Goal: Task Accomplishment & Management: Use online tool/utility

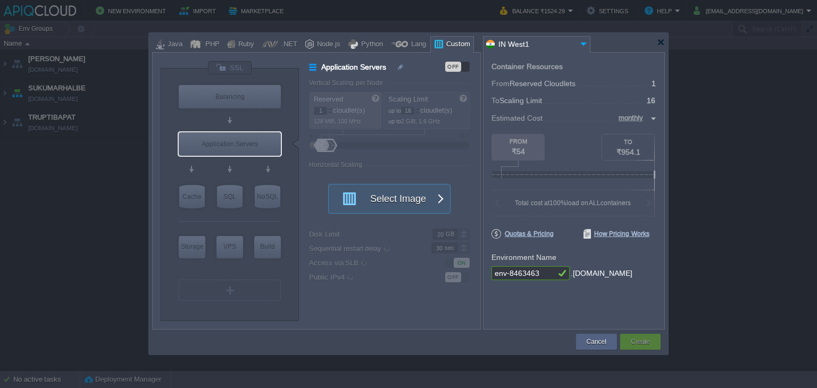
click at [747, 219] on div at bounding box center [408, 194] width 817 height 388
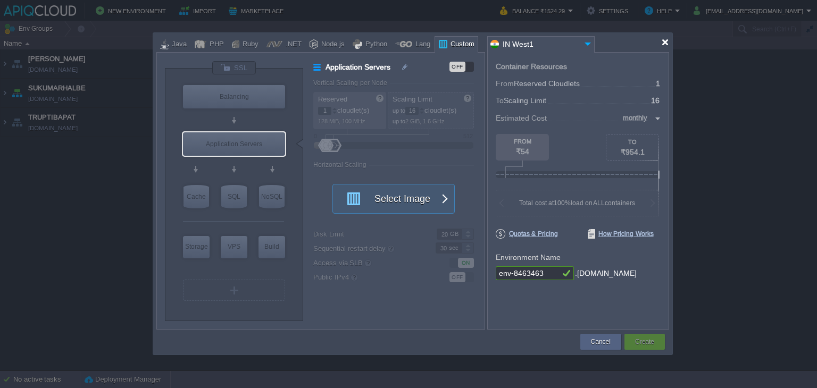
click at [663, 42] on div at bounding box center [665, 42] width 8 height 8
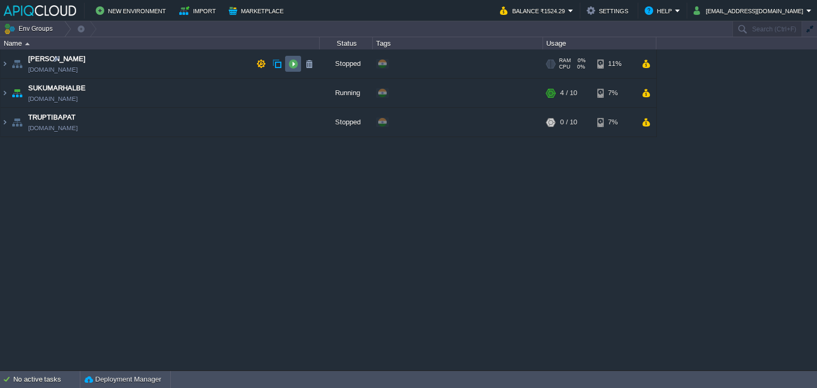
click at [292, 66] on button "button" at bounding box center [293, 64] width 10 height 10
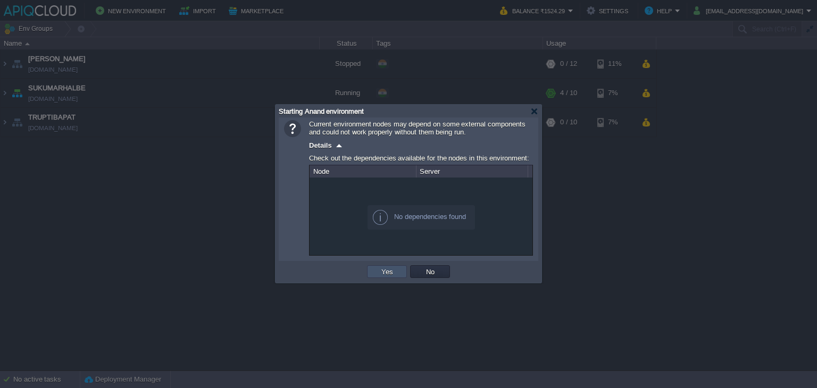
click at [389, 272] on button "Yes" at bounding box center [387, 272] width 18 height 10
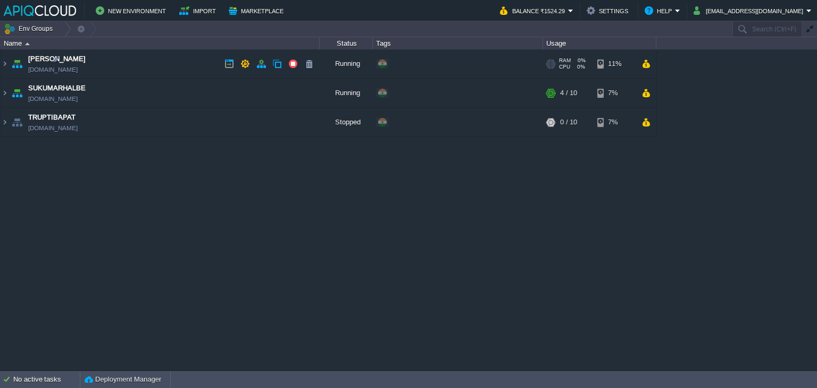
click at [177, 64] on td "Anand [DOMAIN_NAME]" at bounding box center [160, 63] width 319 height 29
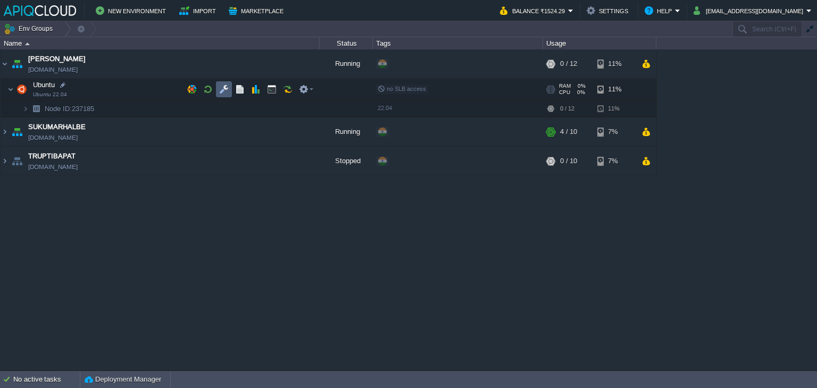
click at [226, 87] on button "button" at bounding box center [224, 90] width 10 height 10
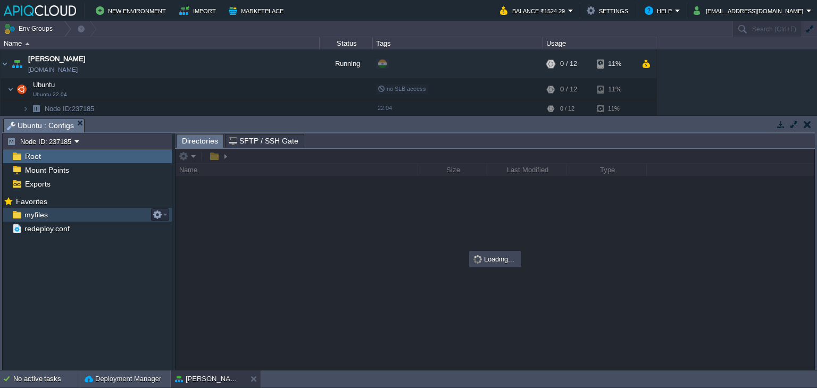
click at [31, 210] on span "myfiles" at bounding box center [35, 215] width 27 height 10
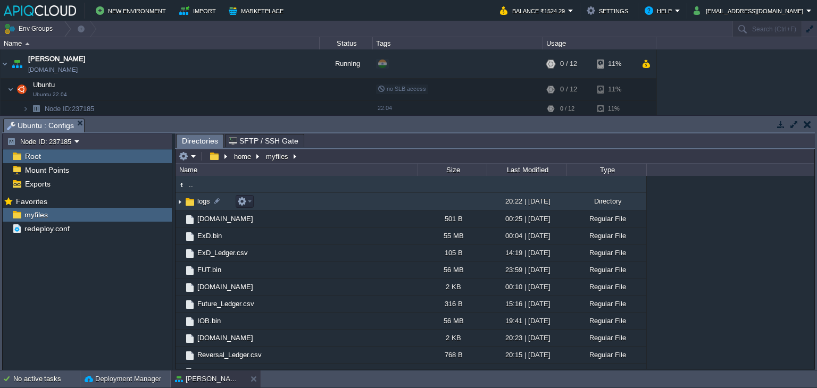
click at [177, 203] on img at bounding box center [180, 202] width 9 height 16
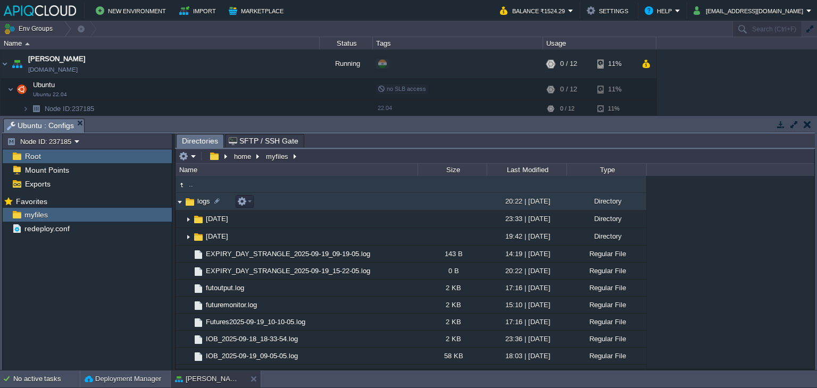
click at [179, 203] on img at bounding box center [180, 202] width 9 height 16
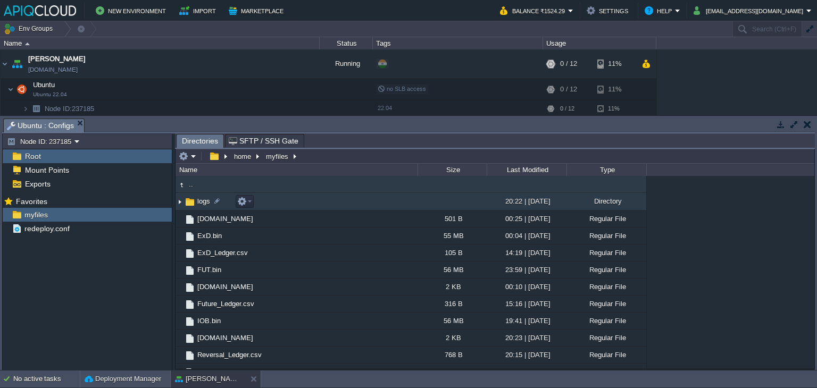
click at [180, 201] on img at bounding box center [180, 202] width 9 height 16
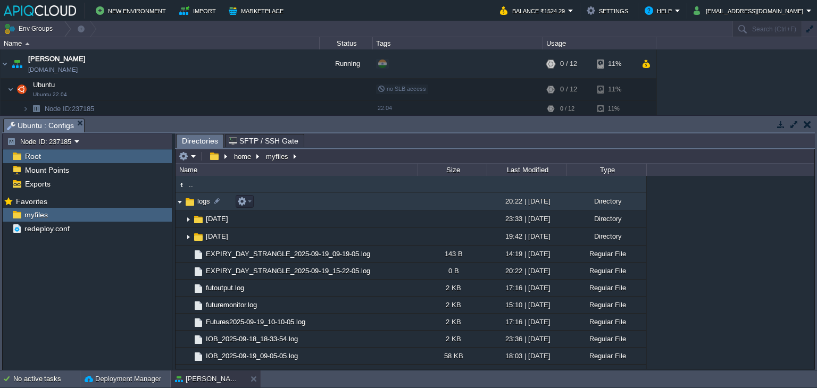
click at [181, 201] on img at bounding box center [180, 202] width 9 height 16
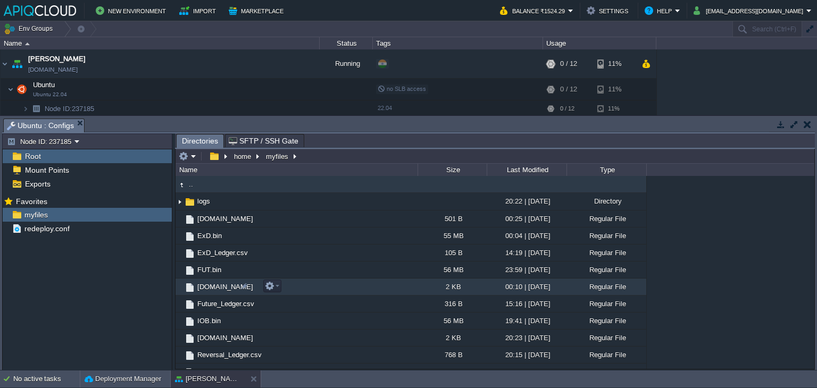
click at [214, 287] on span "[DOMAIN_NAME]" at bounding box center [225, 286] width 59 height 9
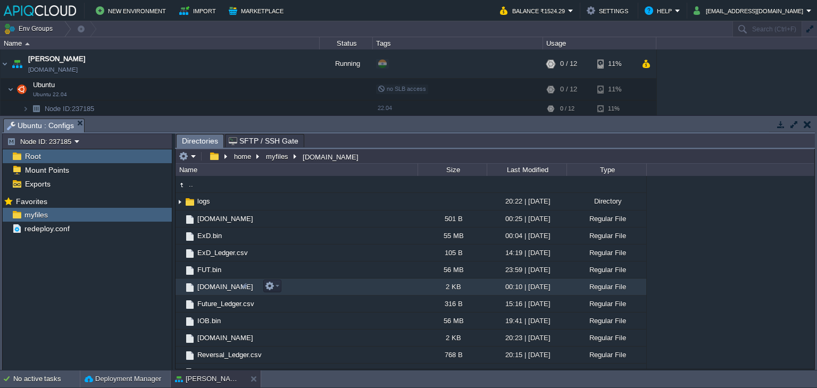
click at [214, 287] on span "[DOMAIN_NAME]" at bounding box center [225, 286] width 59 height 9
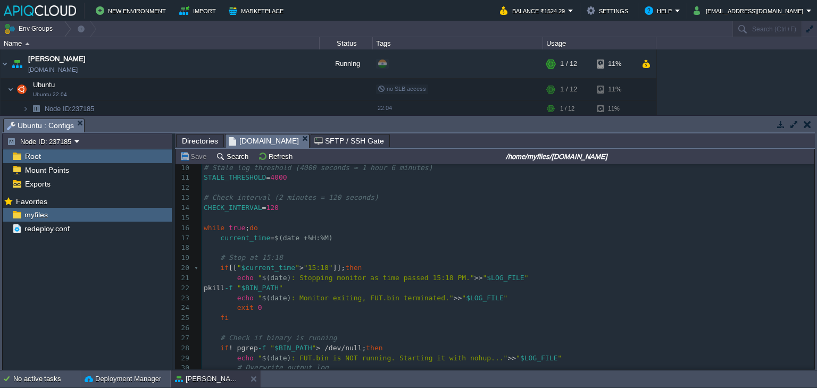
scroll to position [106, 0]
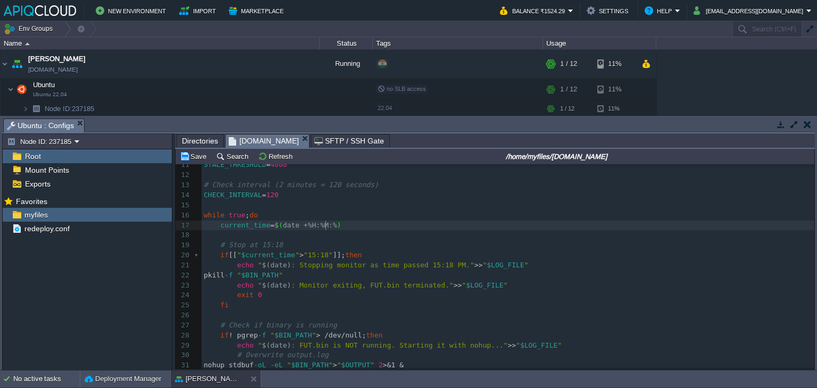
type textarea ":%S"
click at [333, 256] on div "xxxxxxxxxx 1 #!/bin/bash 2 ​ 3 # Create logs directory 4 mkdir -p /home/myfiles…" at bounding box center [508, 265] width 613 height 411
click at [286, 138] on body "New Environment Import Marketplace Bonus ₹0.00 Upgrade Account Balance ₹1524.29…" at bounding box center [408, 194] width 817 height 388
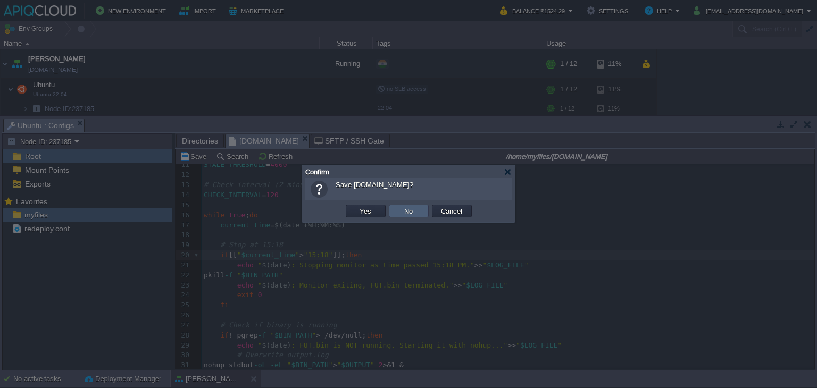
click at [403, 206] on button "No" at bounding box center [408, 211] width 15 height 10
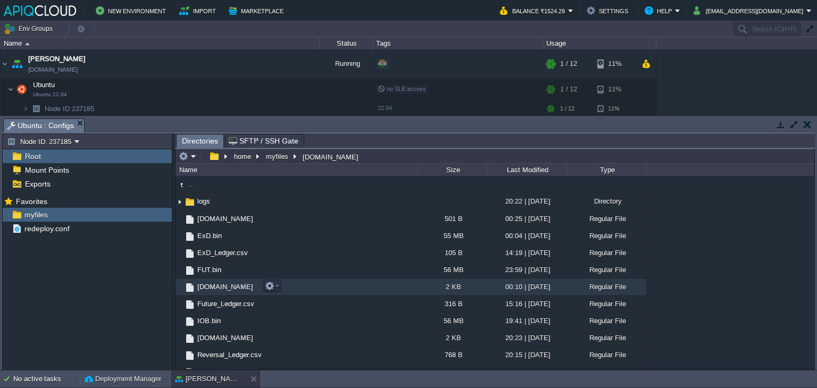
click at [219, 289] on span "[DOMAIN_NAME]" at bounding box center [225, 286] width 59 height 9
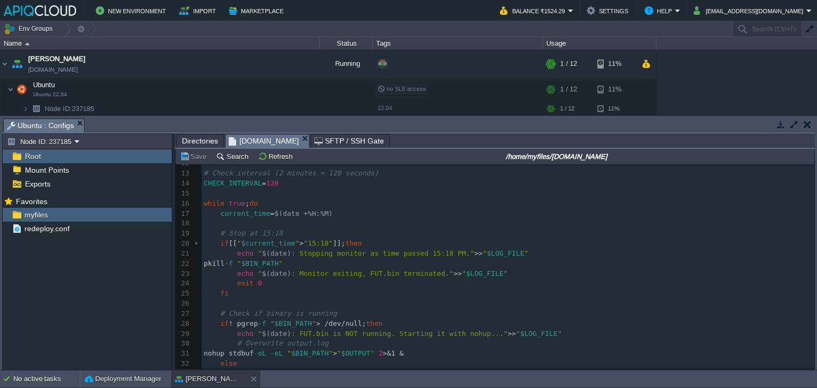
scroll to position [160, 0]
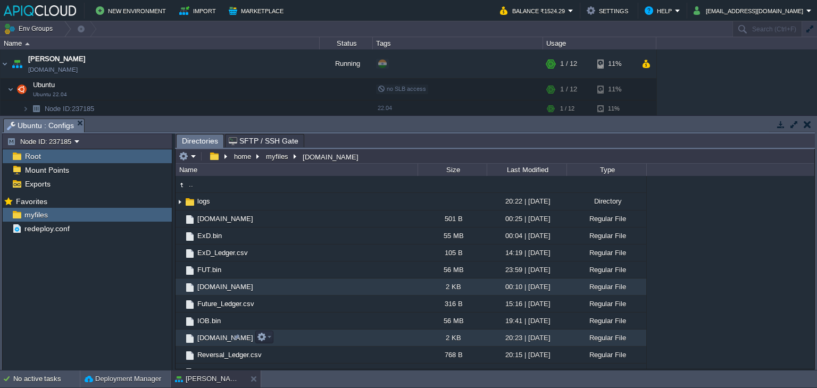
click at [207, 338] on span "[DOMAIN_NAME]" at bounding box center [225, 338] width 59 height 9
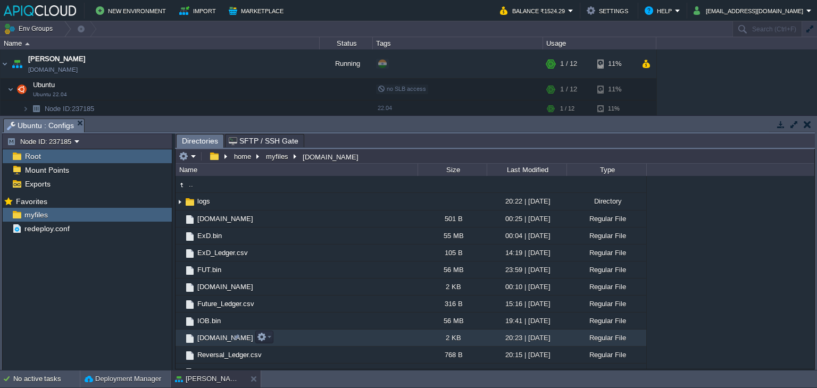
click at [214, 337] on span "[DOMAIN_NAME]" at bounding box center [225, 338] width 59 height 9
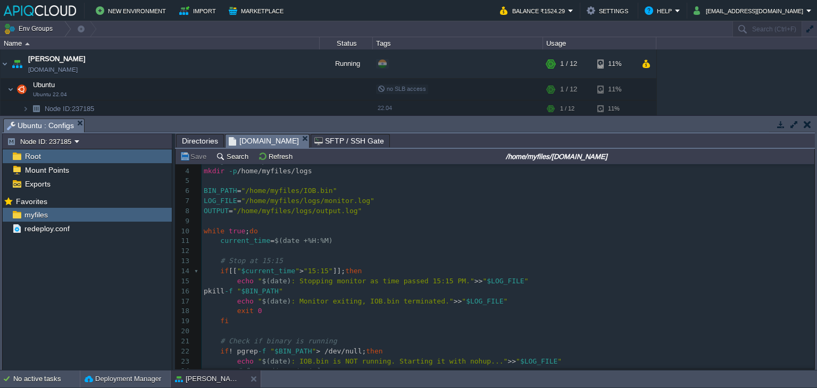
scroll to position [52, 0]
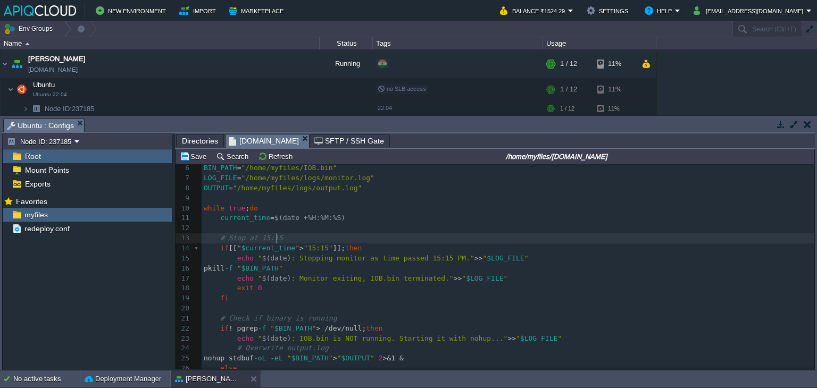
click at [278, 237] on div "xxxxxxxxxx 1 #!/bin/bash 2 ​ 3 # Log directory 4 mkdir -p /home/myfiles/logs 5 …" at bounding box center [508, 288] width 613 height 351
type textarea ":02"
click at [333, 249] on div "xxxxxxxxxx 1 #!/bin/bash 2 ​ 3 # Log directory 4 mkdir -p /home/myfiles/logs 5 …" at bounding box center [508, 288] width 613 height 351
type textarea ":02"
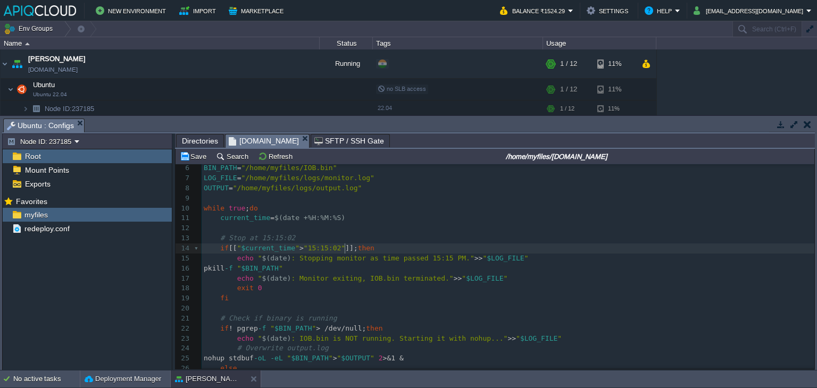
click at [431, 260] on span ": Stopping monitor as time passed 15:15 PM."" at bounding box center [382, 258] width 183 height 8
type textarea ":02"
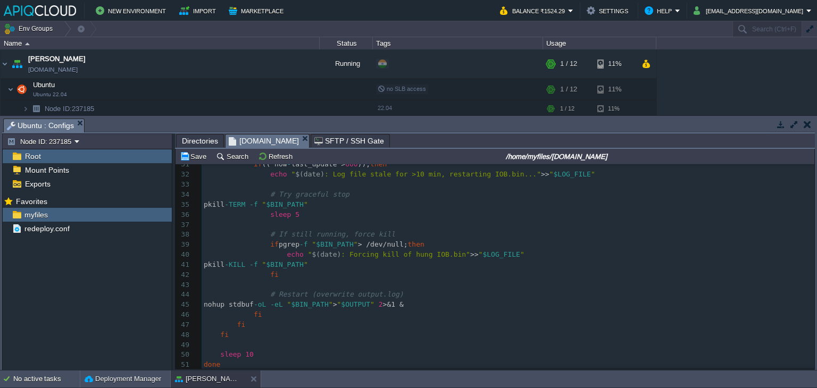
scroll to position [310, 0]
click at [343, 341] on pre "​" at bounding box center [508, 345] width 613 height 10
click at [193, 160] on button "Save" at bounding box center [195, 157] width 30 height 10
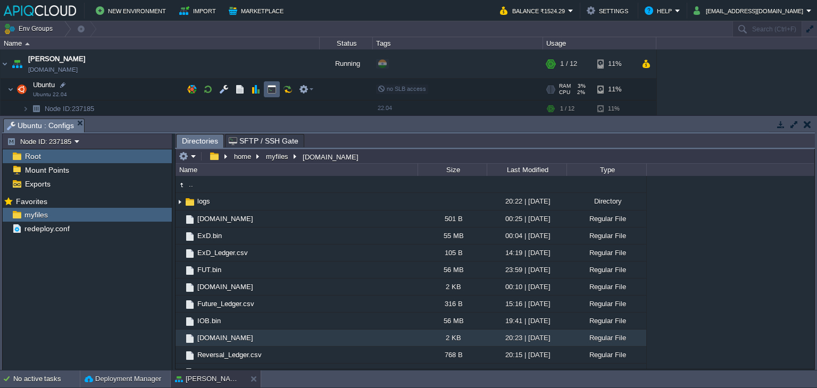
click at [270, 84] on td at bounding box center [272, 89] width 16 height 16
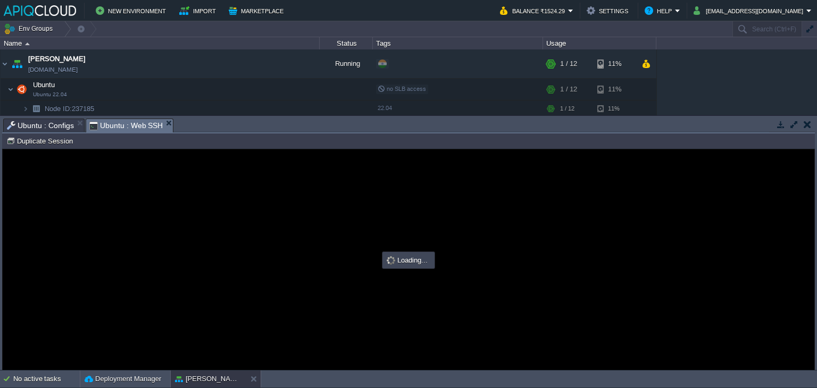
scroll to position [0, 0]
type input "#000000"
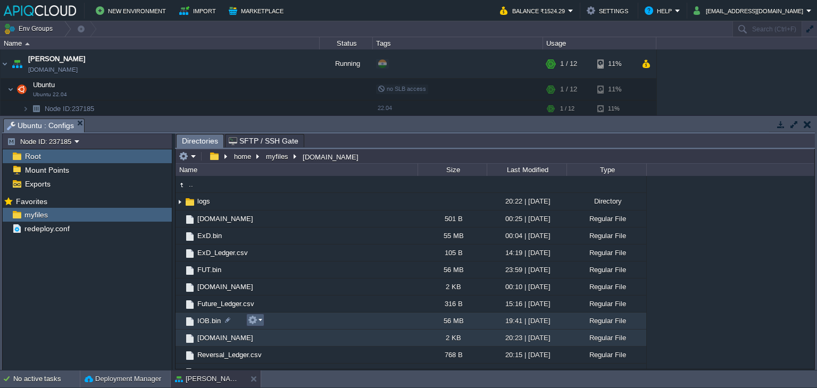
click at [257, 318] on em at bounding box center [255, 320] width 14 height 10
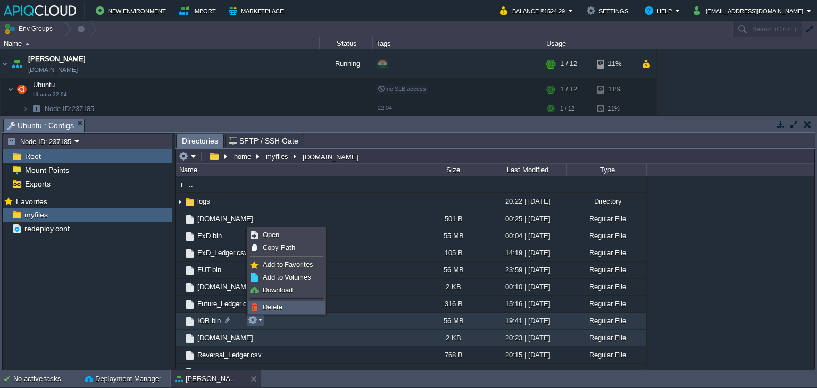
click at [273, 309] on span "Delete" at bounding box center [273, 307] width 20 height 8
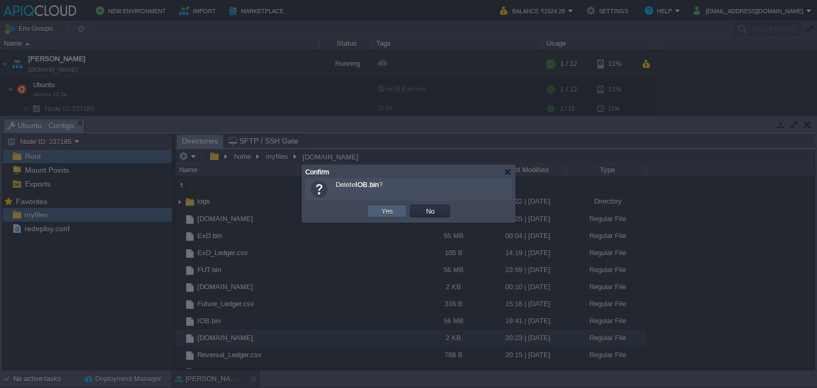
click at [384, 209] on button "Yes" at bounding box center [387, 211] width 18 height 10
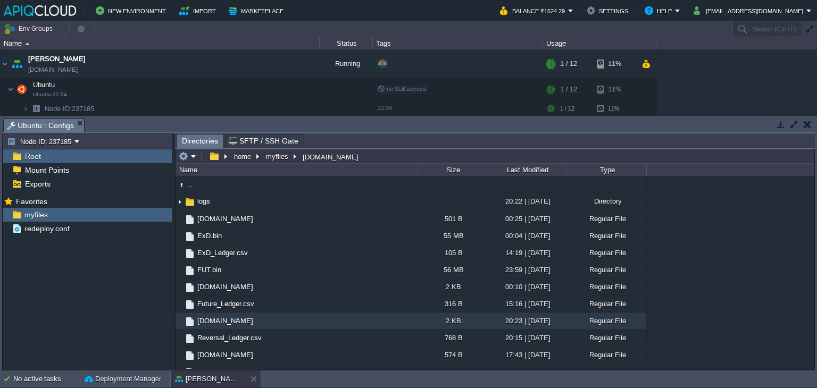
click at [805, 121] on button "button" at bounding box center [807, 125] width 7 height 10
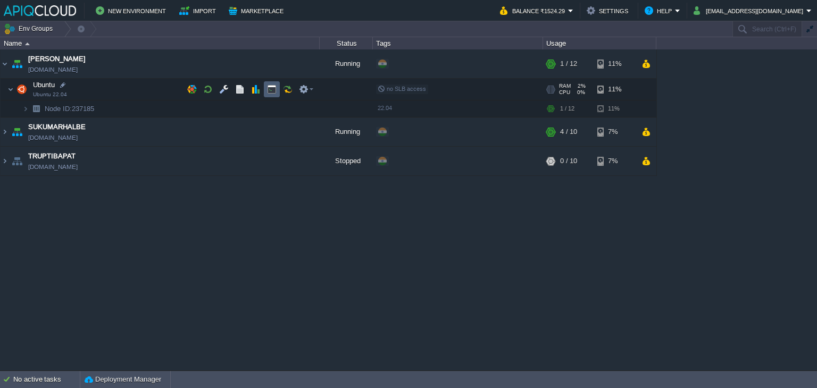
click at [272, 90] on button "button" at bounding box center [272, 90] width 10 height 10
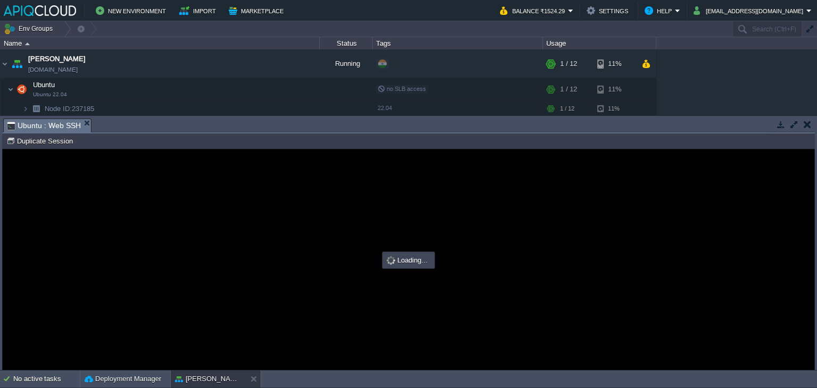
type input "#000000"
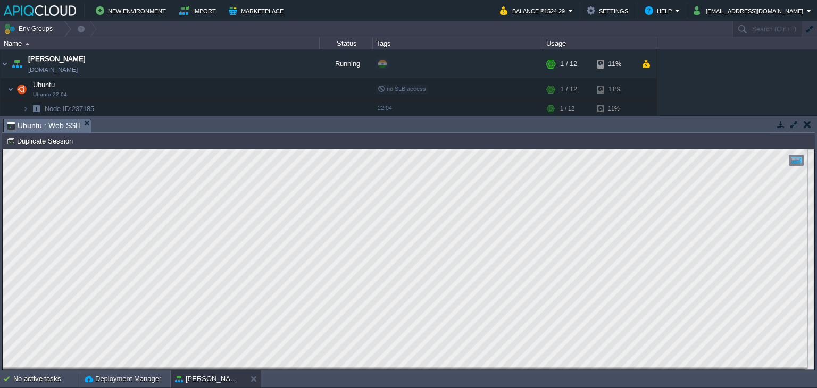
click at [809, 128] on button "button" at bounding box center [807, 125] width 7 height 10
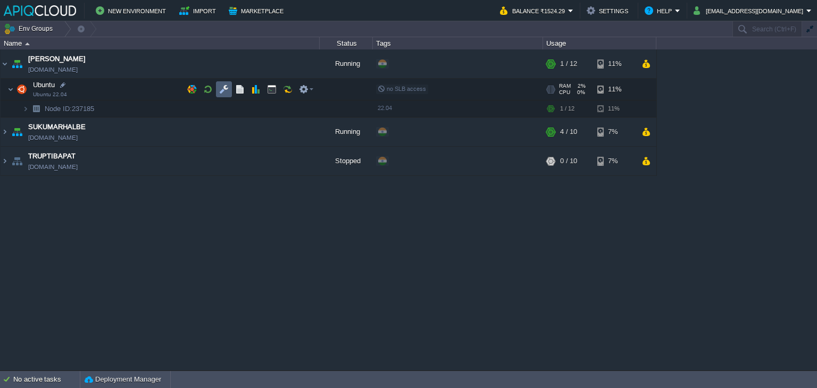
click at [226, 86] on button "button" at bounding box center [224, 90] width 10 height 10
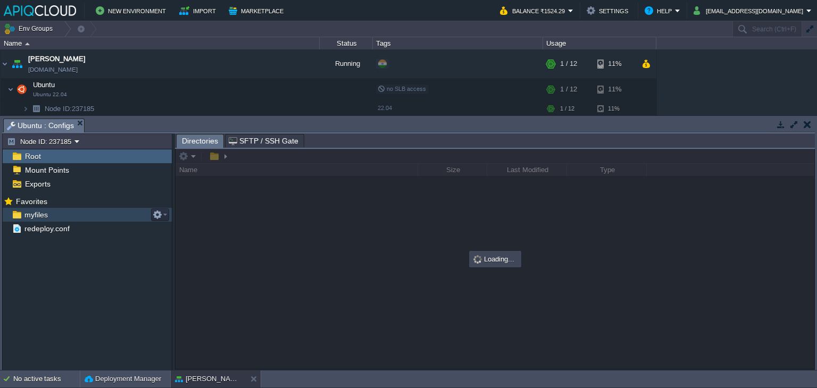
click at [36, 220] on span "myfiles" at bounding box center [35, 215] width 27 height 10
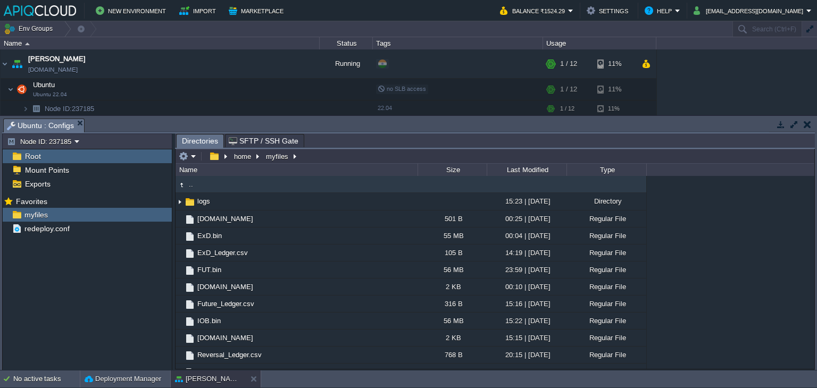
click at [805, 128] on button "button" at bounding box center [807, 125] width 7 height 10
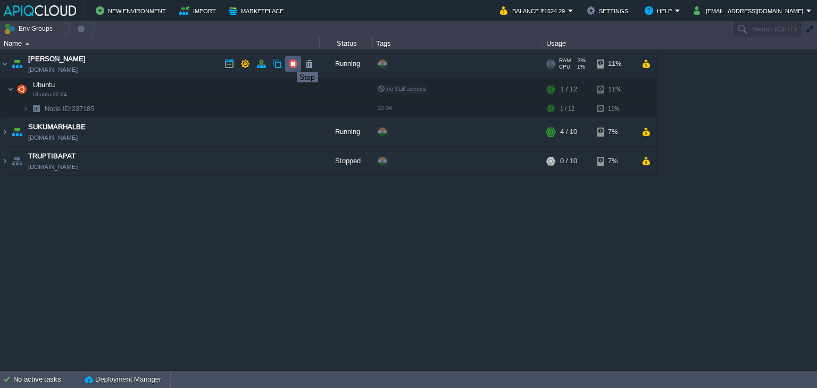
click at [292, 62] on button "button" at bounding box center [293, 64] width 10 height 10
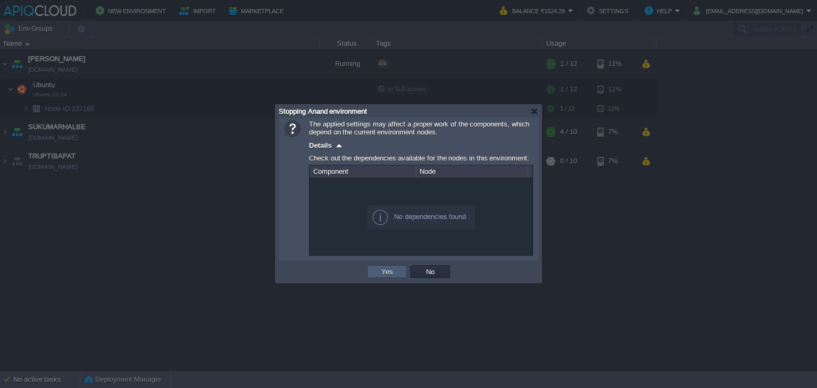
click at [377, 266] on td "Yes" at bounding box center [387, 271] width 40 height 13
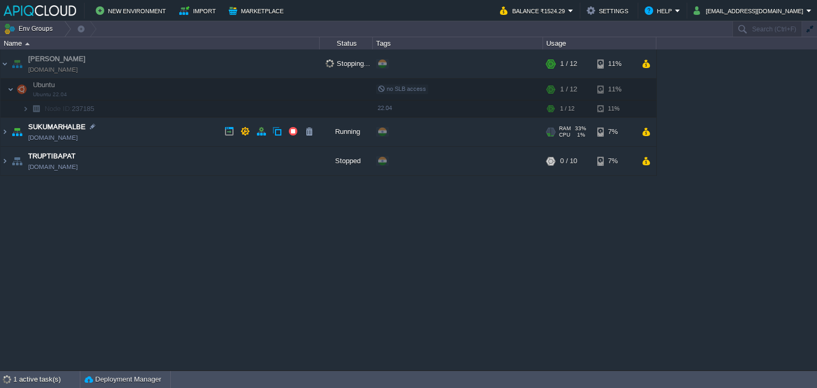
click at [196, 129] on td "SUKUMARHALBE [DOMAIN_NAME]" at bounding box center [160, 132] width 319 height 29
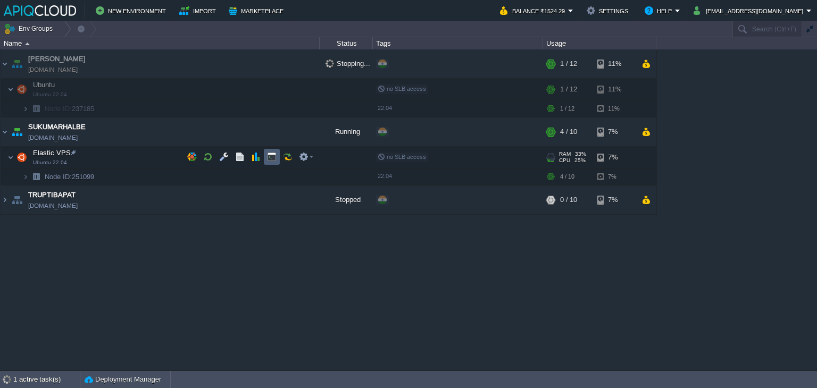
click at [265, 156] on td at bounding box center [272, 157] width 16 height 16
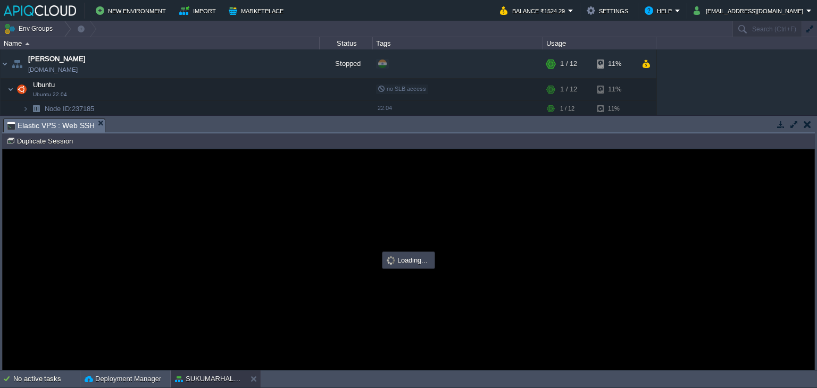
type input "#000000"
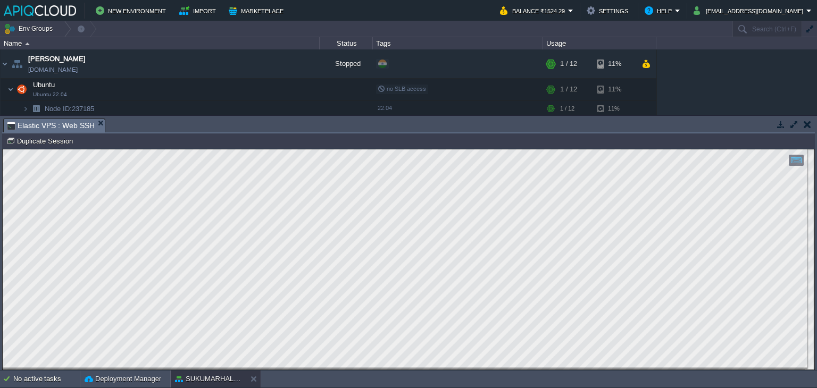
click at [810, 118] on td at bounding box center [807, 124] width 13 height 13
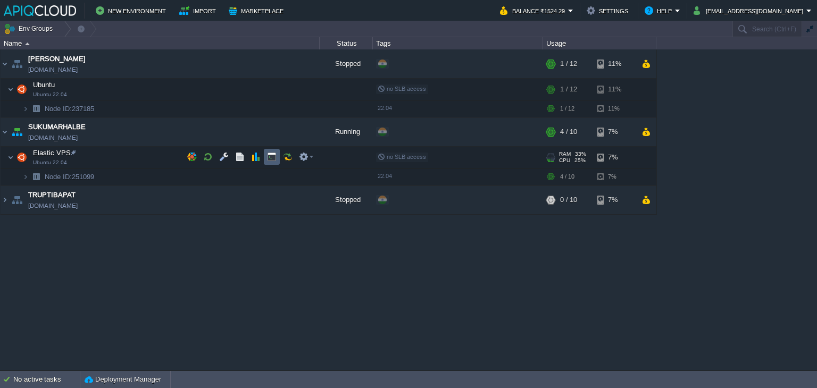
click at [271, 157] on button "button" at bounding box center [272, 157] width 10 height 10
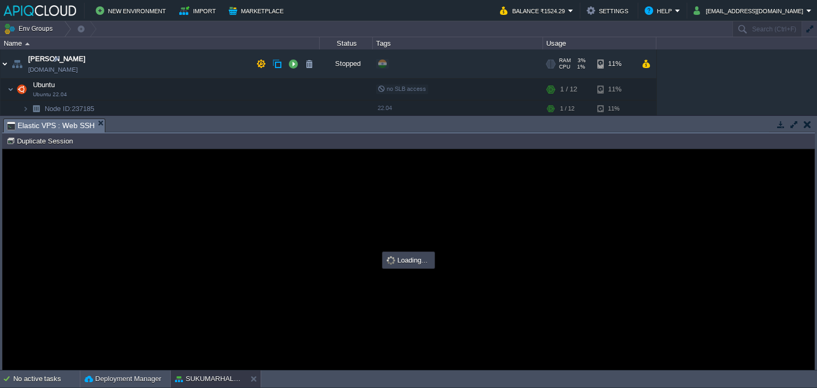
click at [1, 62] on img at bounding box center [5, 63] width 9 height 29
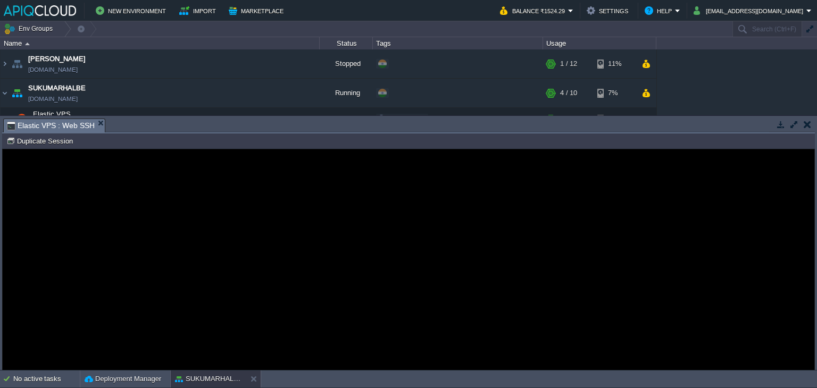
type input "#000000"
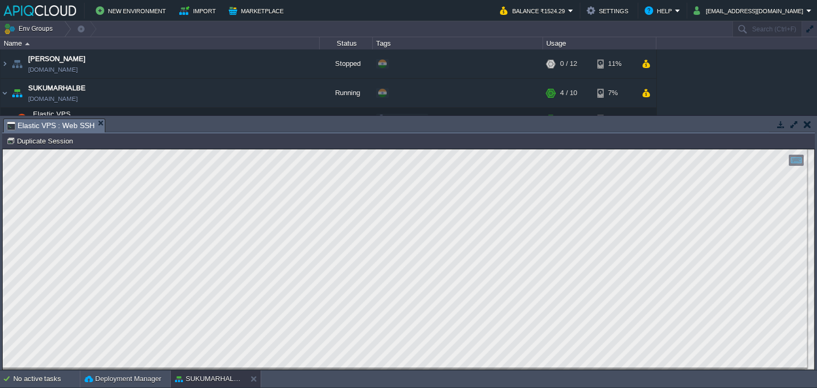
click at [807, 120] on button "button" at bounding box center [807, 125] width 7 height 10
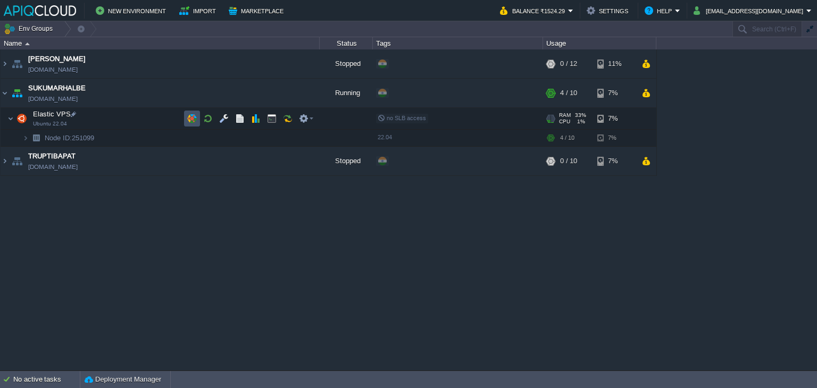
click at [194, 115] on button "button" at bounding box center [192, 119] width 10 height 10
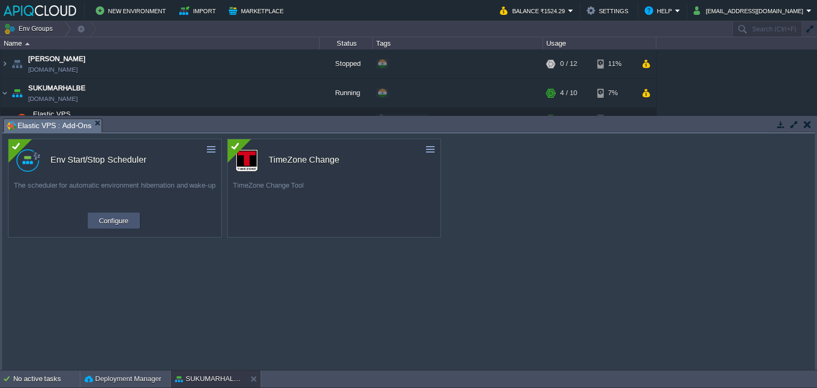
click at [113, 226] on button "Configure" at bounding box center [114, 220] width 36 height 13
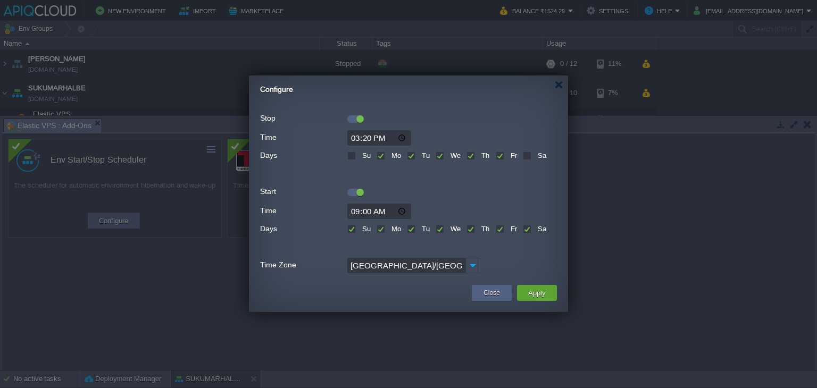
click at [360, 232] on label "Su" at bounding box center [365, 229] width 11 height 8
click at [354, 232] on input "Su" at bounding box center [350, 230] width 7 height 7
checkbox input "false"
click at [535, 229] on label "Sa" at bounding box center [540, 229] width 11 height 8
click at [530, 229] on input "Sa" at bounding box center [526, 230] width 7 height 7
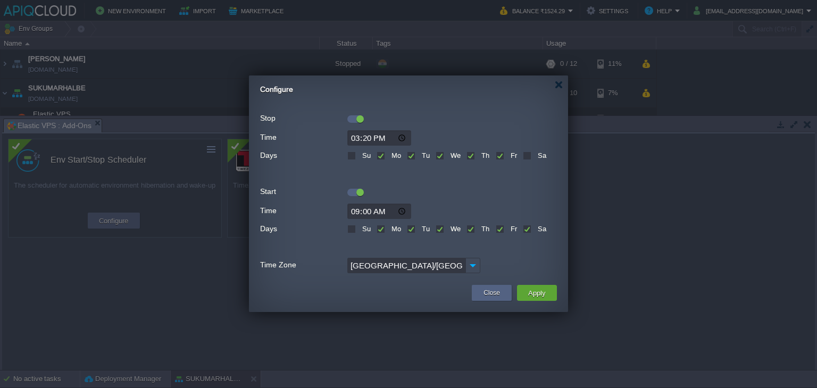
checkbox input "false"
click at [543, 294] on button "Apply" at bounding box center [537, 293] width 24 height 13
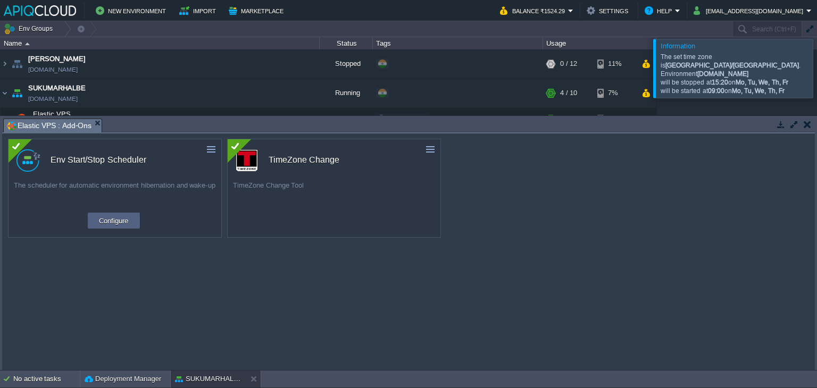
click at [808, 126] on button "button" at bounding box center [807, 125] width 7 height 10
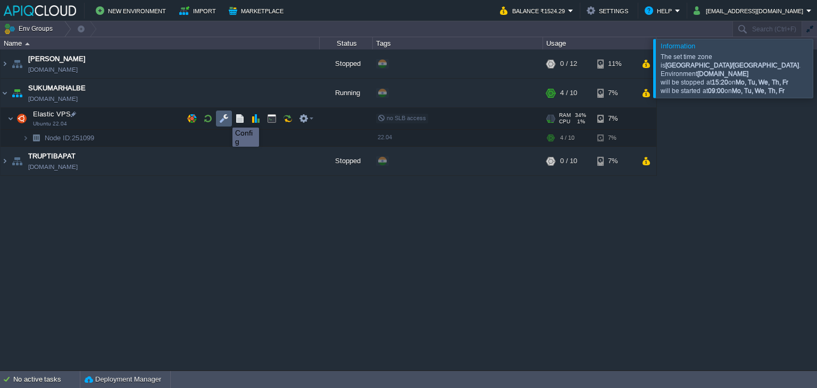
click at [224, 118] on button "button" at bounding box center [224, 119] width 10 height 10
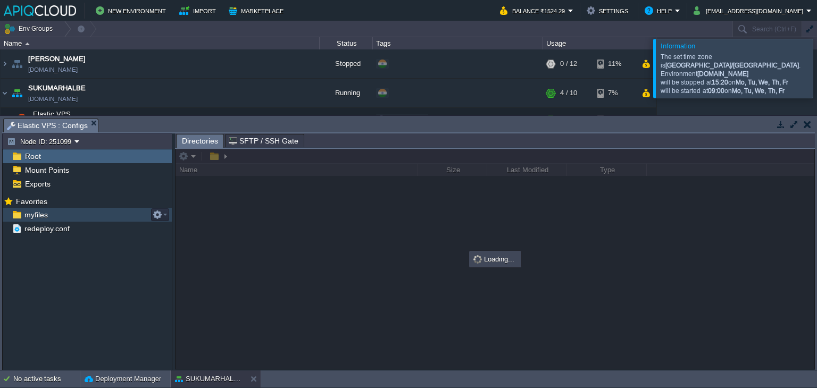
drag, startPoint x: 26, startPoint y: 219, endPoint x: 36, endPoint y: 232, distance: 17.4
click at [26, 219] on span "myfiles" at bounding box center [35, 215] width 27 height 10
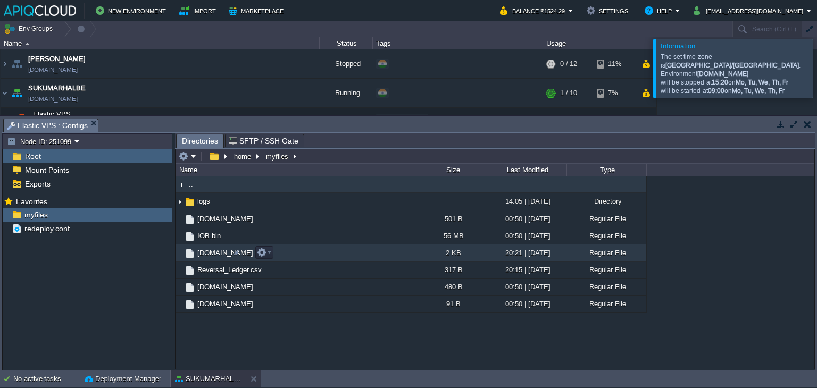
click at [207, 253] on span "[DOMAIN_NAME]" at bounding box center [225, 252] width 59 height 9
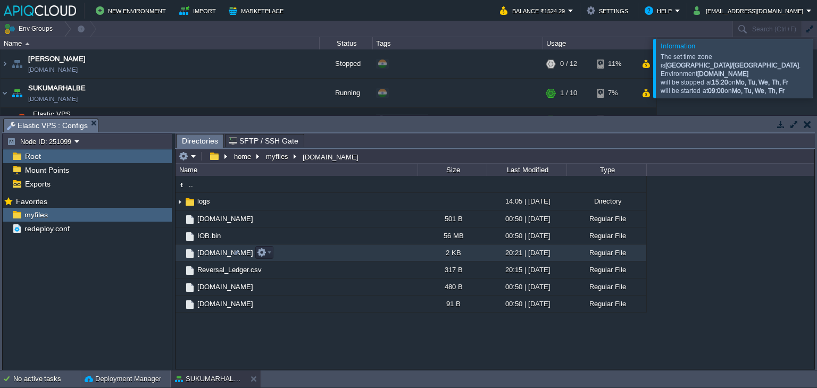
click at [211, 252] on span "[DOMAIN_NAME]" at bounding box center [225, 252] width 59 height 9
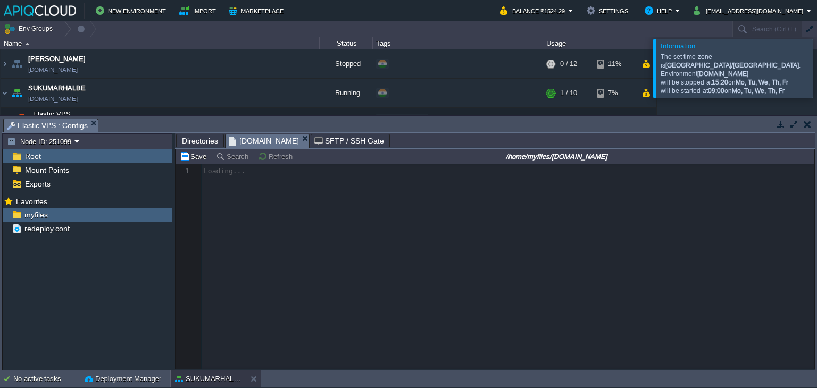
scroll to position [3, 0]
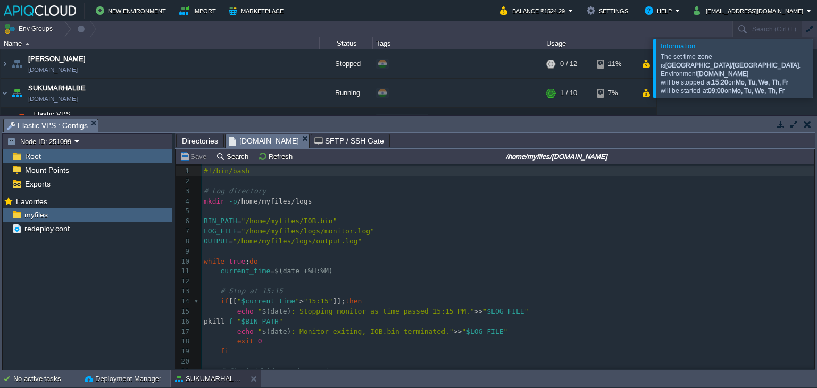
type textarea "-"
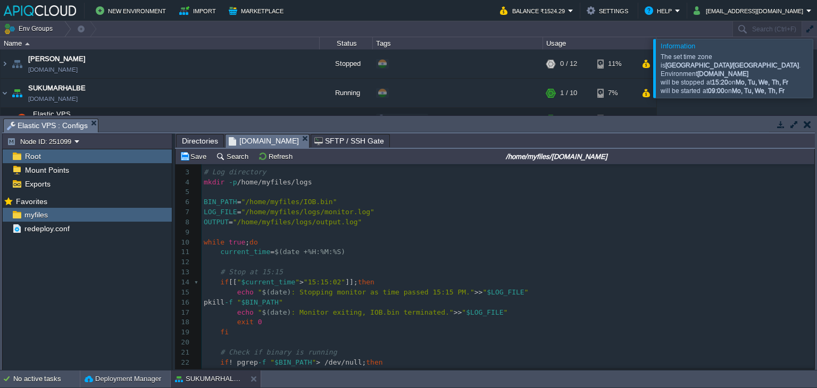
scroll to position [1, 0]
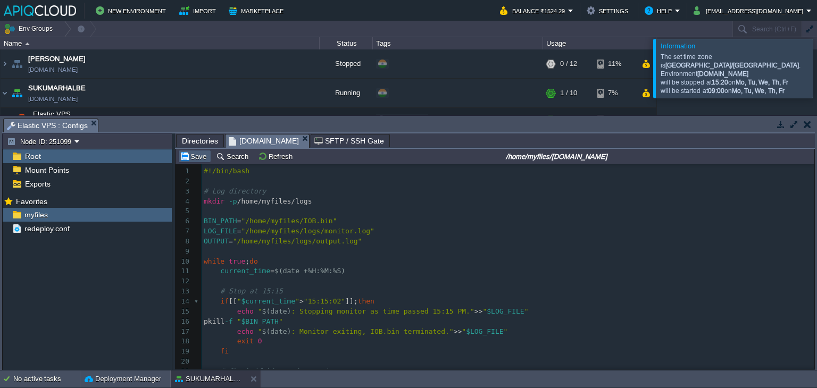
click at [196, 158] on button "Save" at bounding box center [195, 157] width 30 height 10
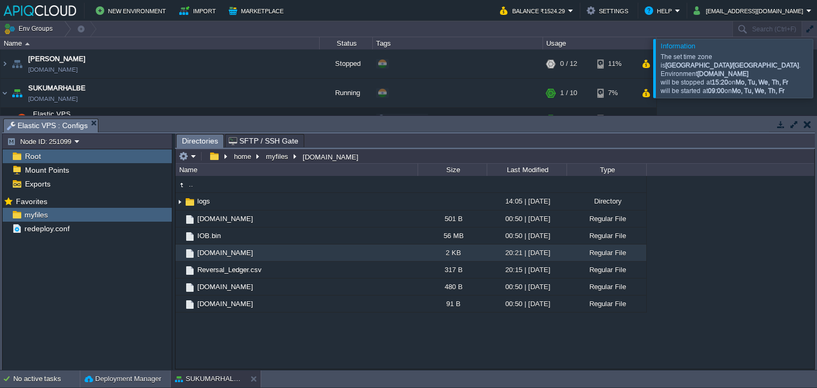
click at [808, 121] on button "button" at bounding box center [807, 125] width 7 height 10
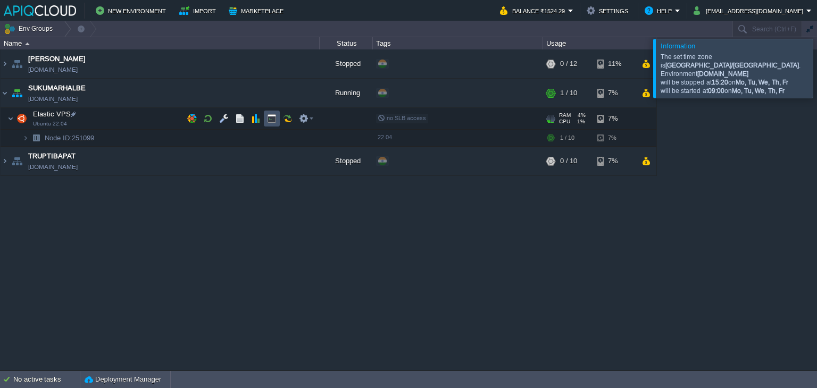
click at [269, 120] on button "button" at bounding box center [272, 119] width 10 height 10
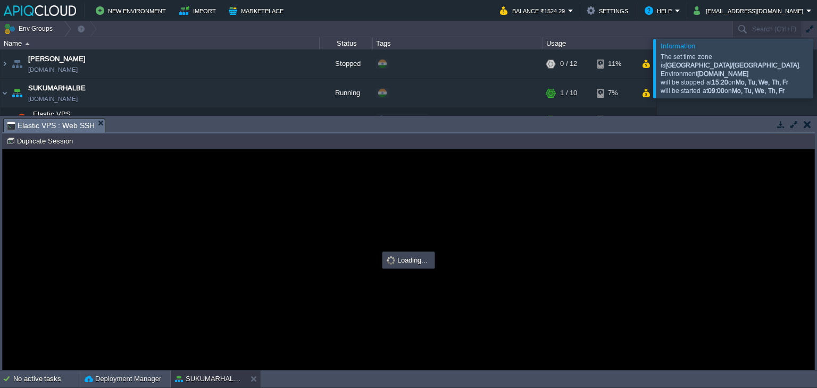
scroll to position [0, 0]
type input "#000000"
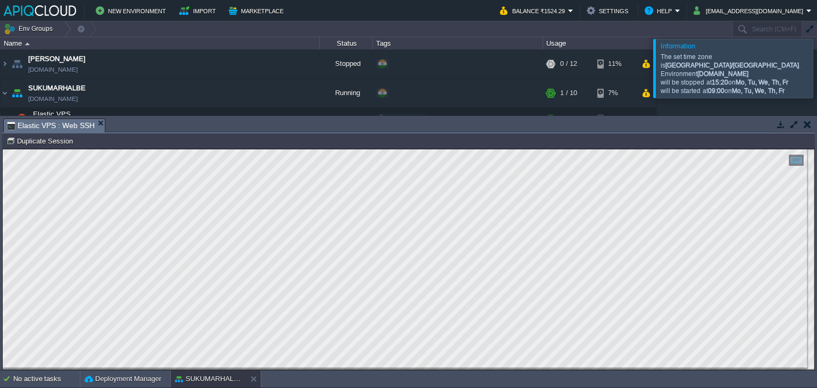
click at [804, 126] on button "button" at bounding box center [807, 125] width 7 height 10
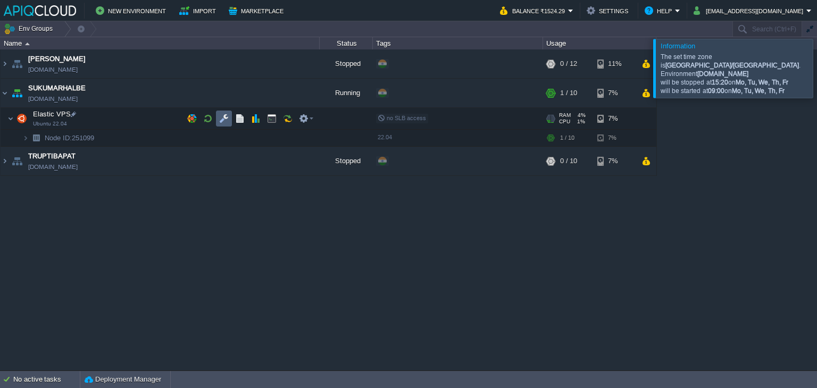
click at [228, 116] on button "button" at bounding box center [224, 119] width 10 height 10
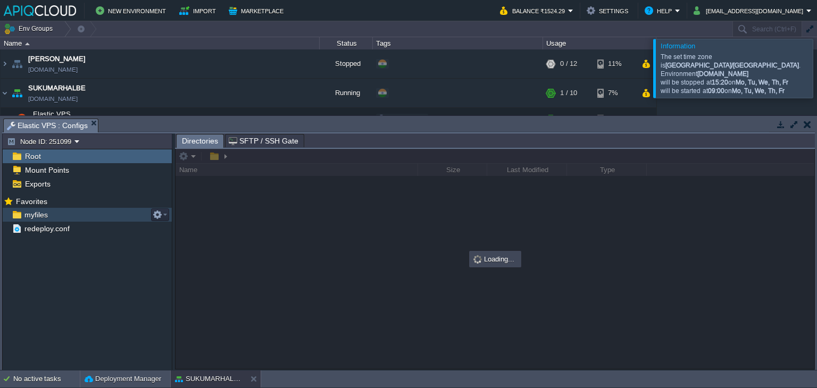
click at [35, 211] on span "myfiles" at bounding box center [35, 215] width 27 height 10
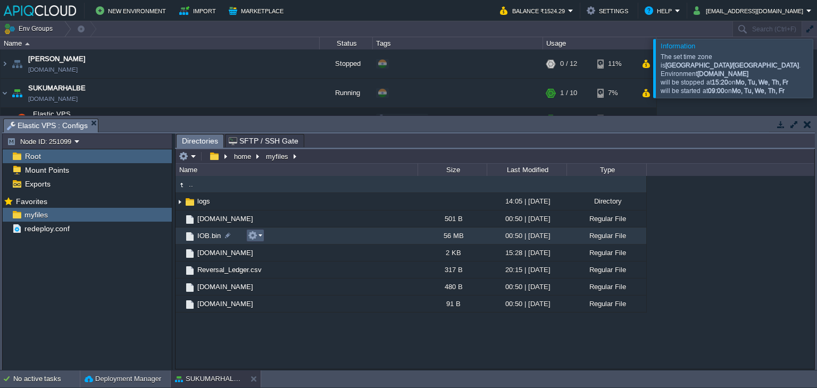
click at [260, 235] on em at bounding box center [255, 236] width 14 height 10
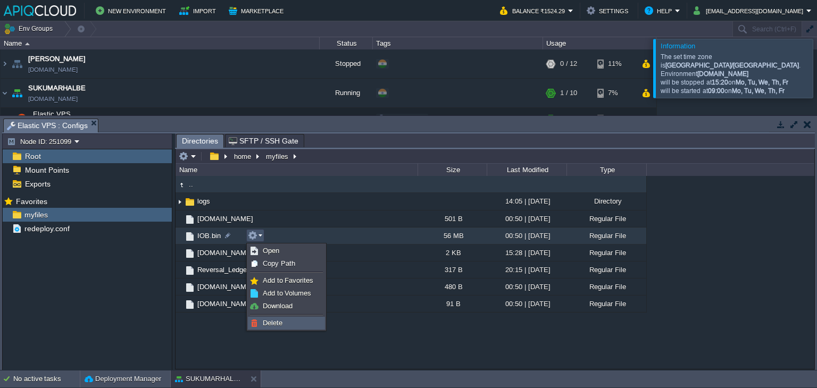
click at [275, 320] on span "Delete" at bounding box center [273, 323] width 20 height 8
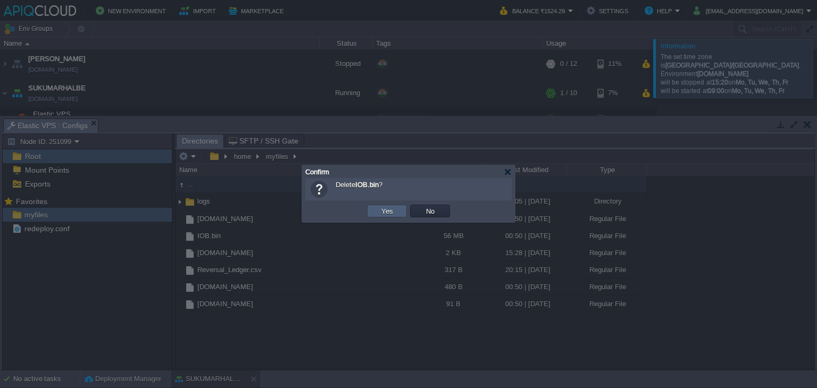
click at [389, 212] on button "Yes" at bounding box center [387, 211] width 18 height 10
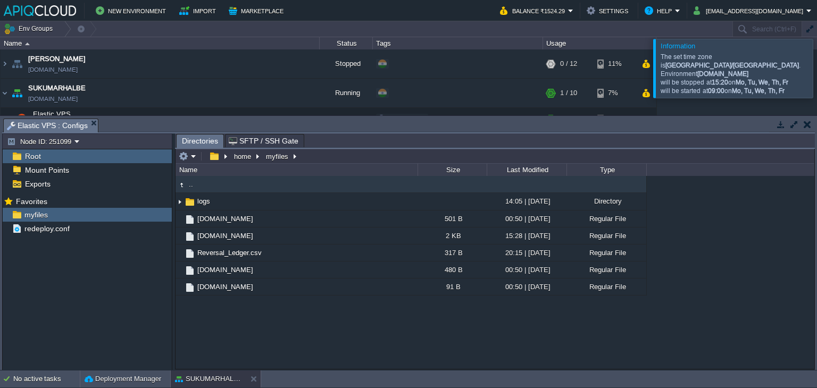
click at [804, 128] on button "button" at bounding box center [807, 125] width 7 height 10
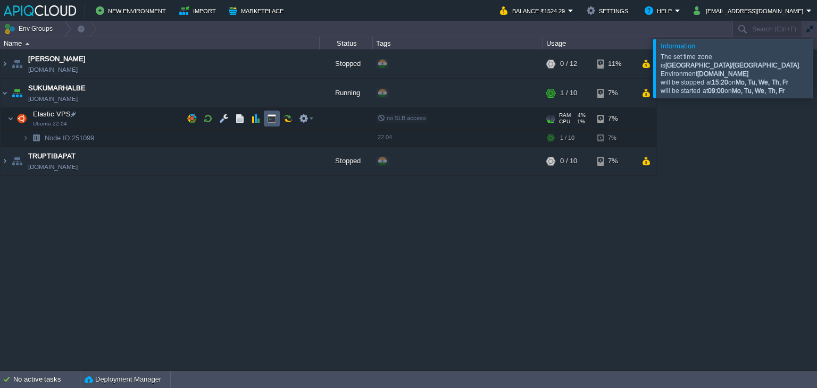
click at [271, 120] on button "button" at bounding box center [272, 119] width 10 height 10
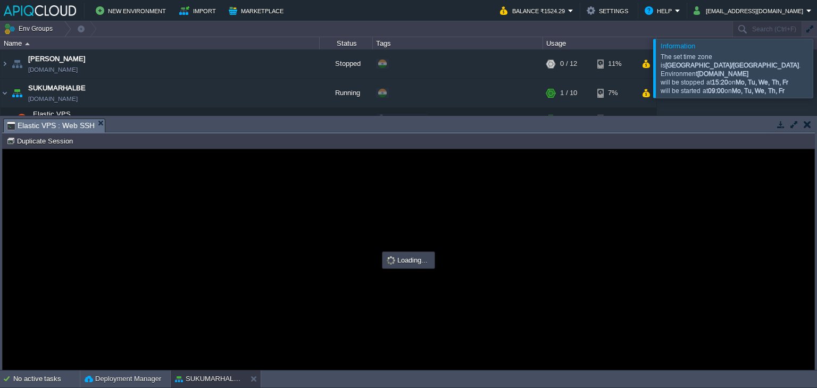
type input "#000000"
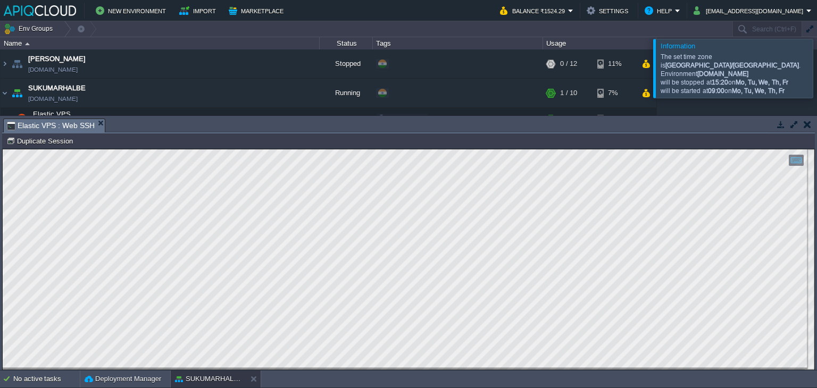
click at [807, 121] on button "button" at bounding box center [807, 125] width 7 height 10
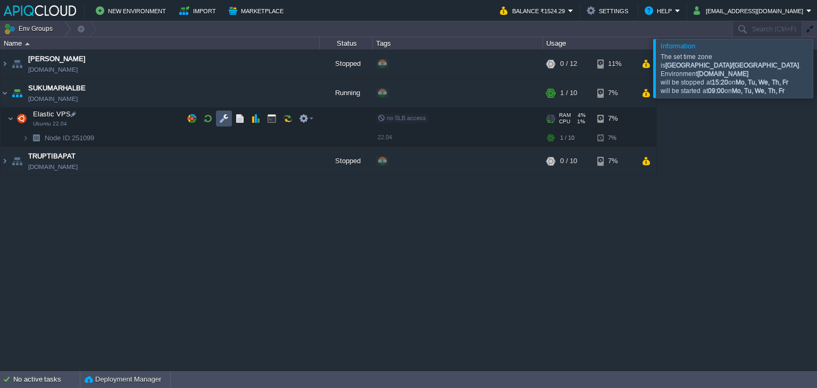
click at [220, 119] on button "button" at bounding box center [224, 119] width 10 height 10
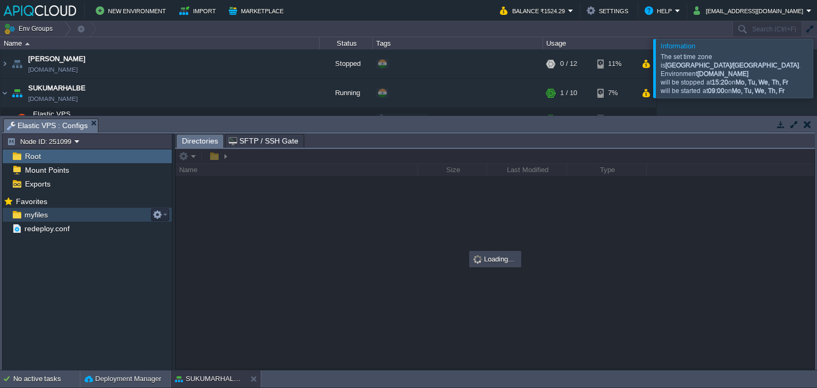
click at [38, 215] on span "myfiles" at bounding box center [35, 215] width 27 height 10
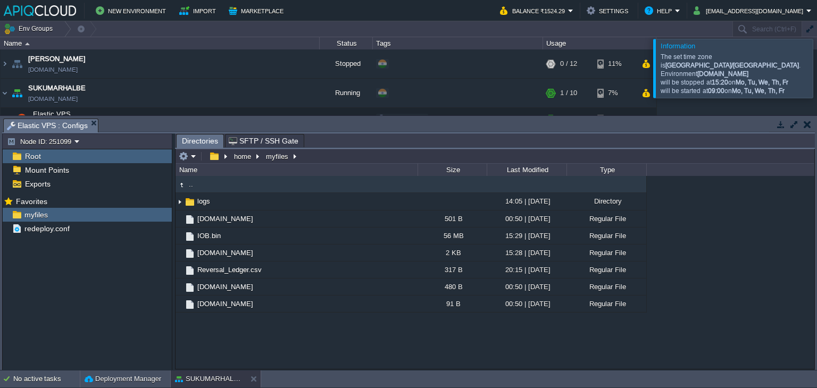
click at [808, 124] on button "button" at bounding box center [807, 125] width 7 height 10
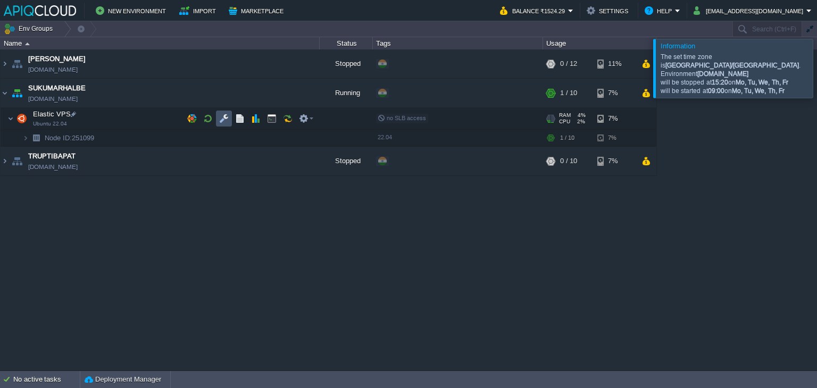
click at [226, 115] on button "button" at bounding box center [224, 119] width 10 height 10
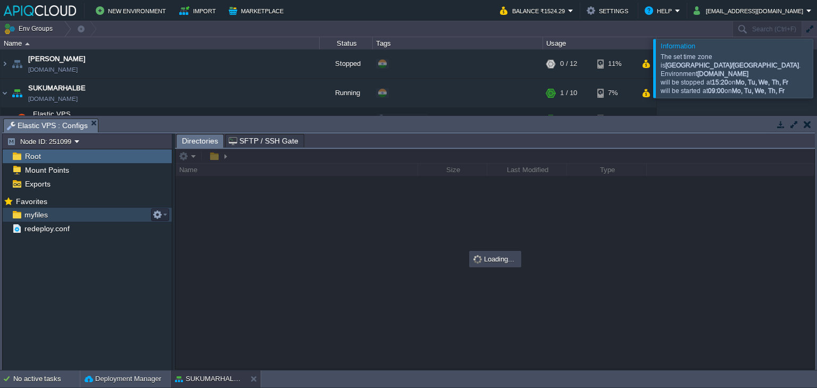
click at [34, 211] on span "myfiles" at bounding box center [35, 215] width 27 height 10
click at [817, 59] on div at bounding box center [830, 68] width 0 height 59
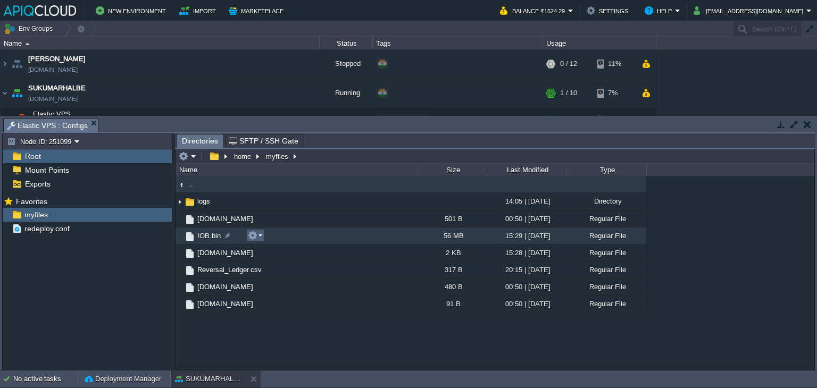
click at [258, 235] on em at bounding box center [255, 236] width 14 height 10
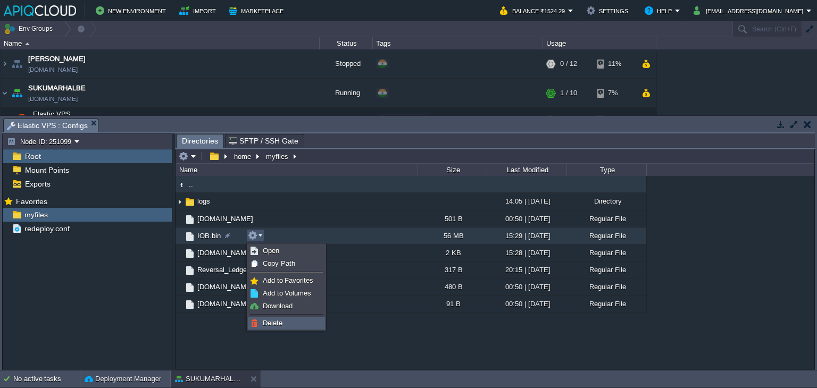
click at [276, 322] on span "Delete" at bounding box center [273, 323] width 20 height 8
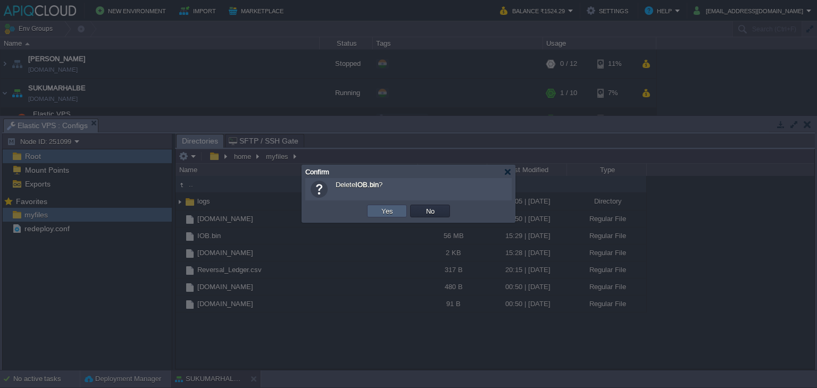
click at [390, 211] on button "Yes" at bounding box center [387, 211] width 18 height 10
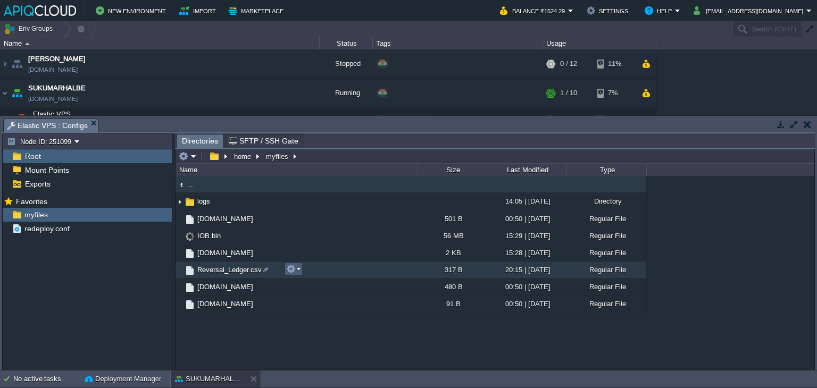
click at [296, 269] on em at bounding box center [293, 269] width 14 height 10
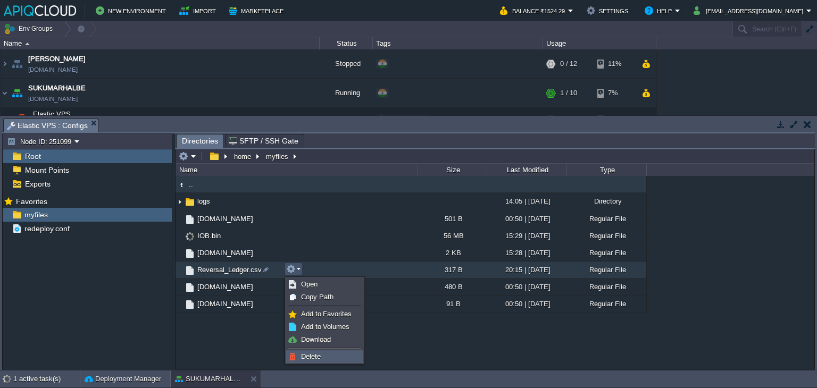
click at [315, 356] on span "Delete" at bounding box center [311, 357] width 20 height 8
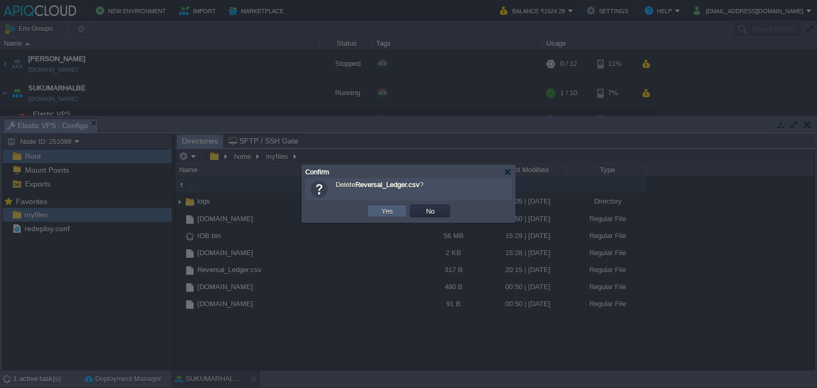
click at [385, 210] on button "Yes" at bounding box center [387, 211] width 18 height 10
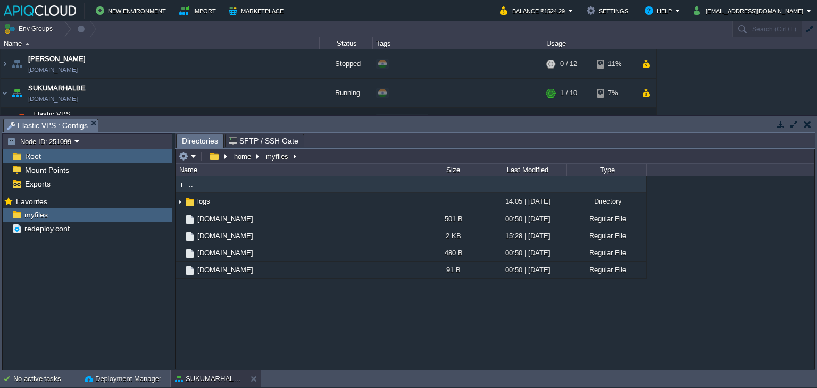
click at [808, 126] on button "button" at bounding box center [807, 125] width 7 height 10
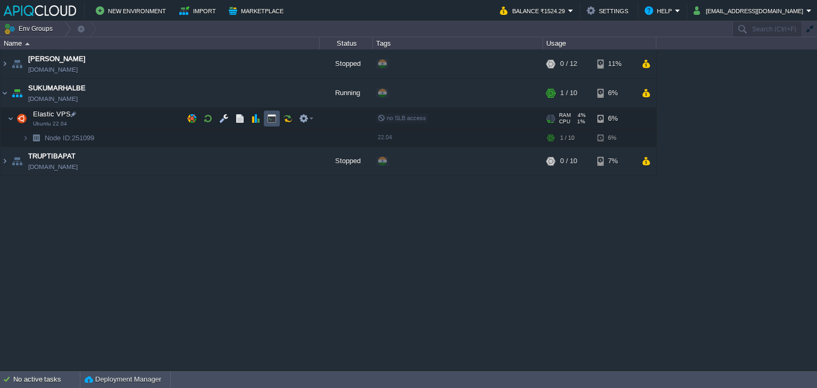
click at [273, 119] on button "button" at bounding box center [272, 119] width 10 height 10
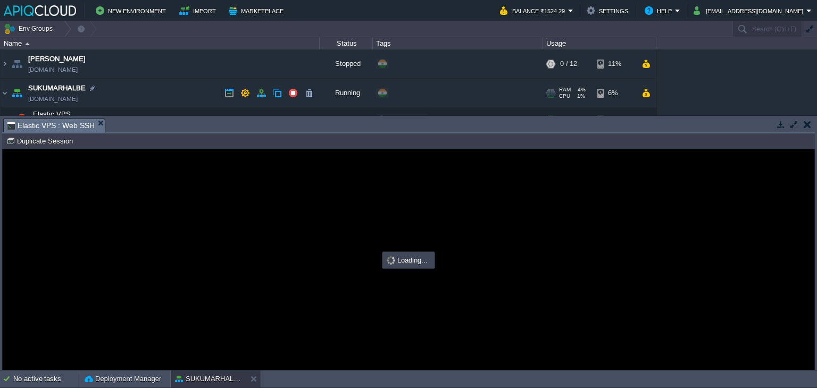
type input "#000000"
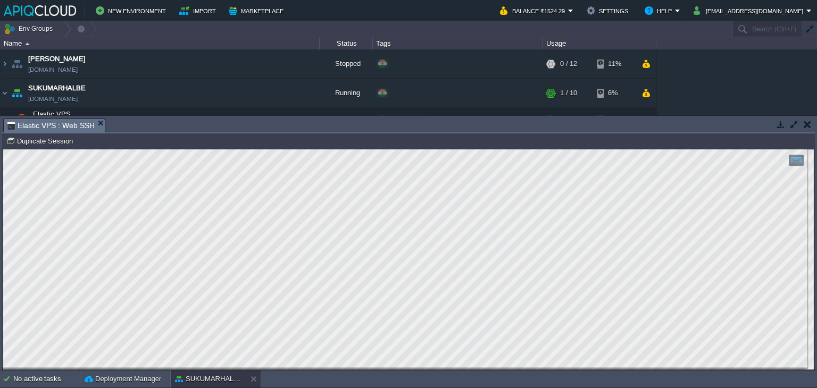
click at [804, 124] on button "button" at bounding box center [807, 125] width 7 height 10
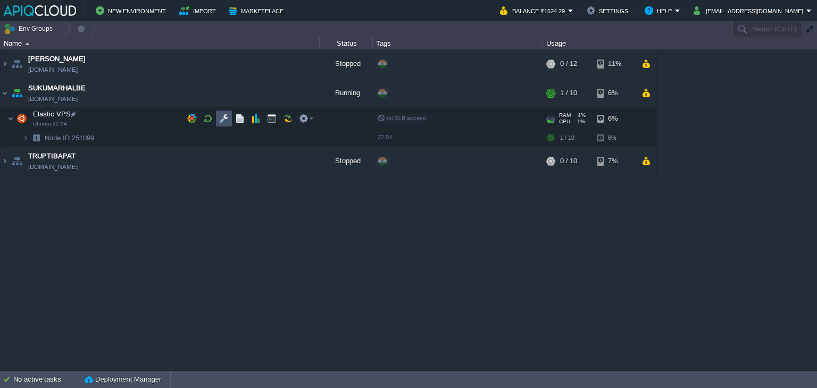
click at [223, 119] on button "button" at bounding box center [224, 119] width 10 height 10
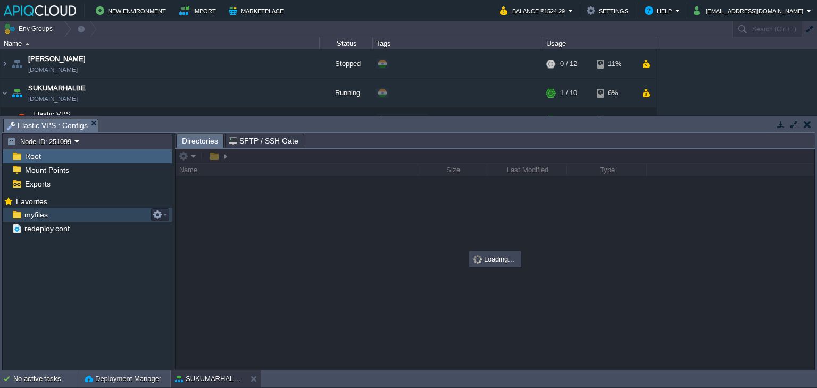
click at [30, 210] on span "myfiles" at bounding box center [35, 215] width 27 height 10
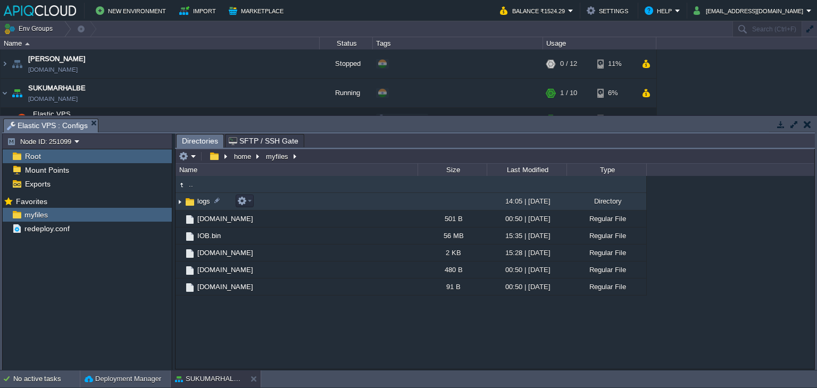
click at [180, 209] on img at bounding box center [180, 202] width 9 height 16
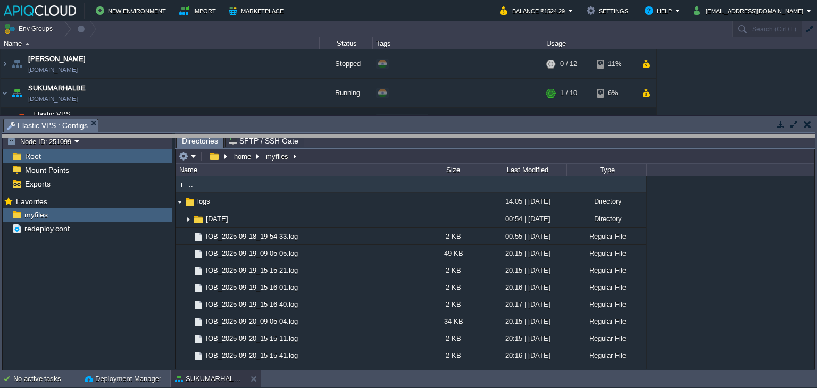
drag, startPoint x: 288, startPoint y: 120, endPoint x: 288, endPoint y: 151, distance: 30.3
click at [288, 151] on body "New Environment Import Marketplace Bonus ₹0.00 Upgrade Account Balance ₹1524.29…" at bounding box center [408, 194] width 817 height 388
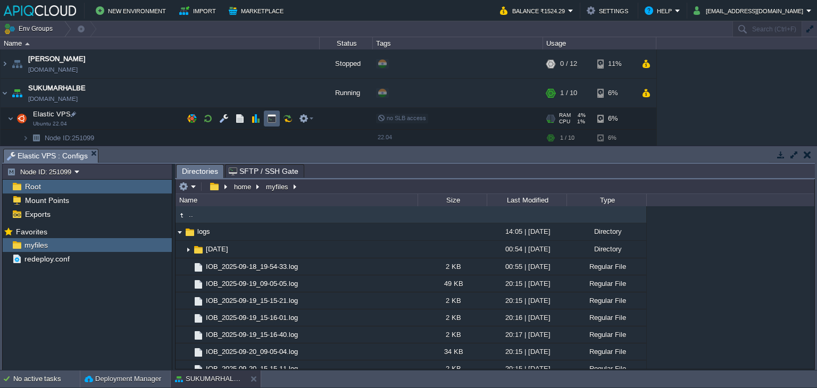
click at [269, 121] on button "button" at bounding box center [272, 119] width 10 height 10
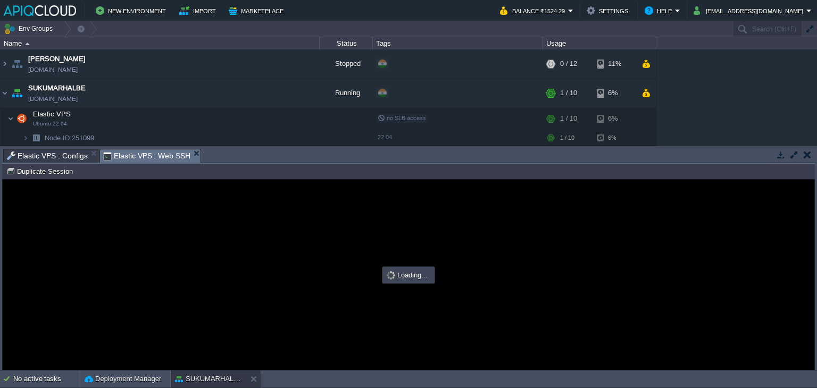
type input "#000000"
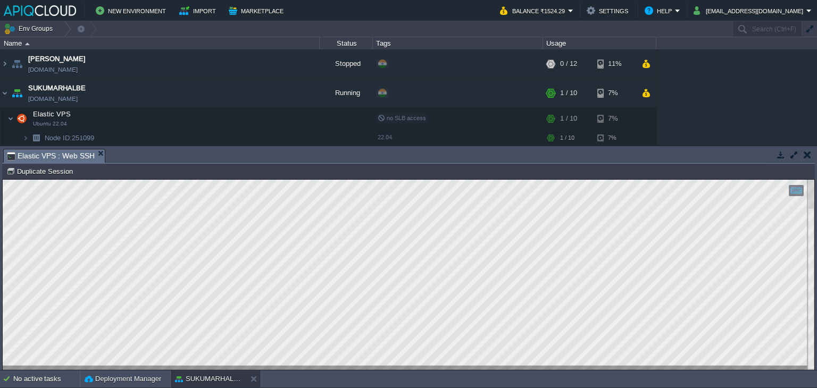
click at [809, 156] on button "button" at bounding box center [807, 155] width 7 height 10
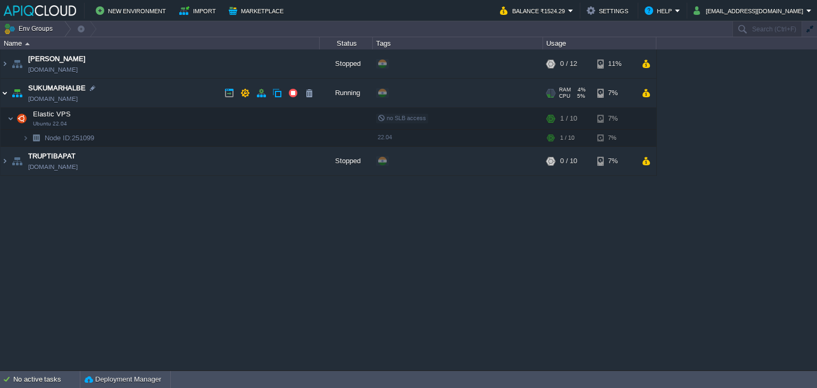
click at [7, 92] on img at bounding box center [5, 93] width 9 height 29
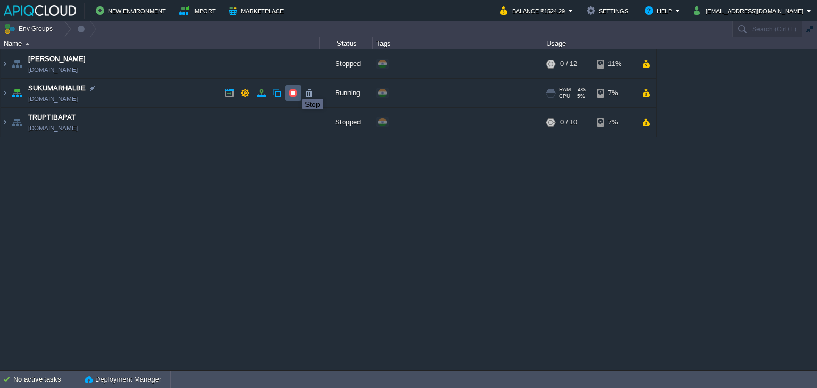
click at [292, 91] on button "button" at bounding box center [293, 93] width 10 height 10
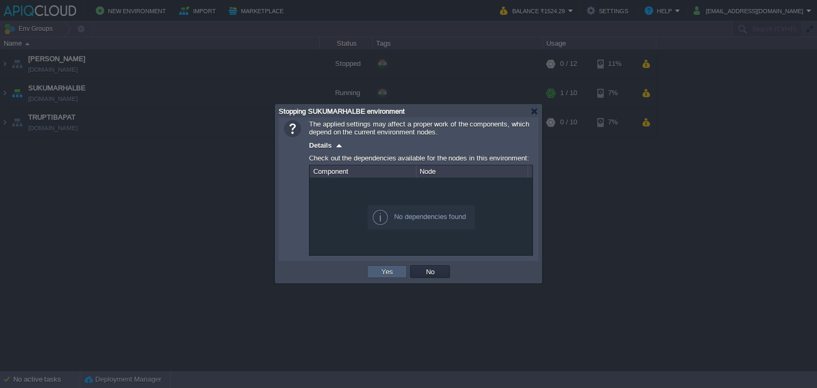
click at [376, 273] on td "Yes" at bounding box center [387, 271] width 40 height 13
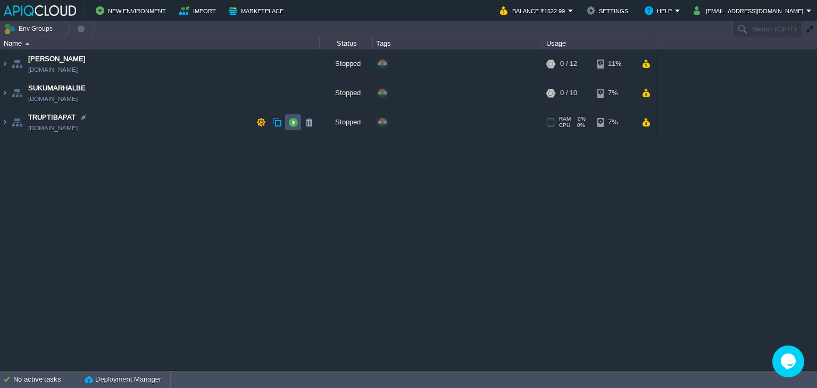
click at [292, 121] on button "button" at bounding box center [293, 123] width 10 height 10
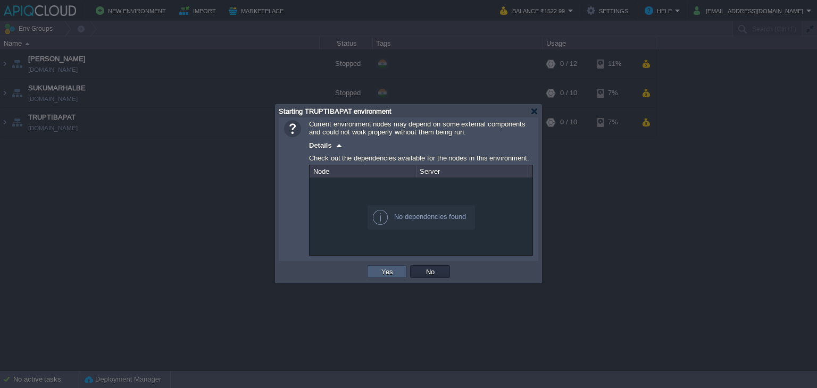
click at [389, 273] on button "Yes" at bounding box center [387, 272] width 18 height 10
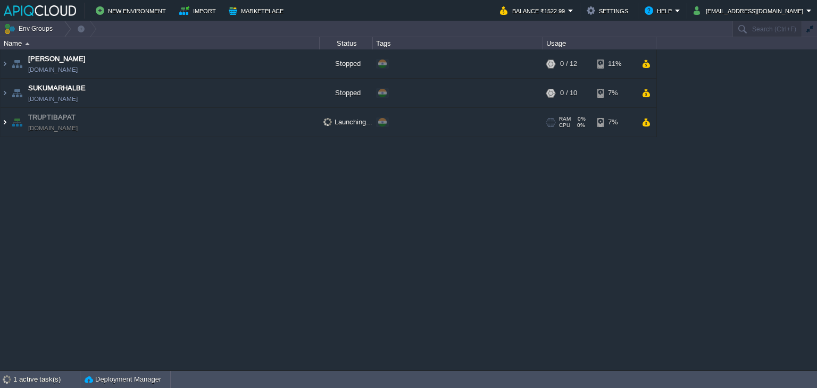
click at [5, 119] on img at bounding box center [5, 122] width 9 height 29
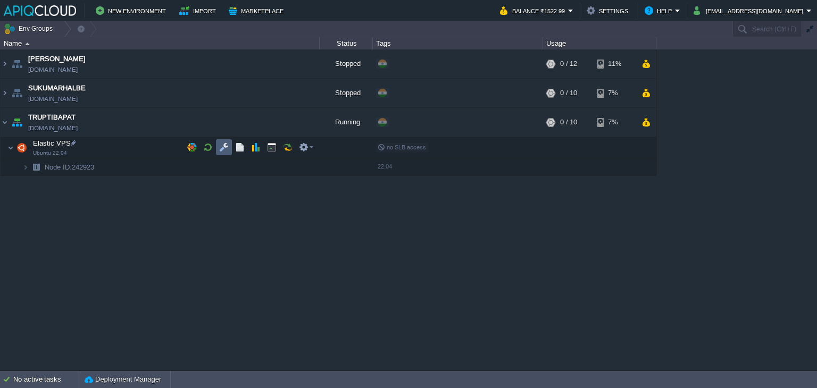
click at [218, 145] on td at bounding box center [224, 147] width 16 height 16
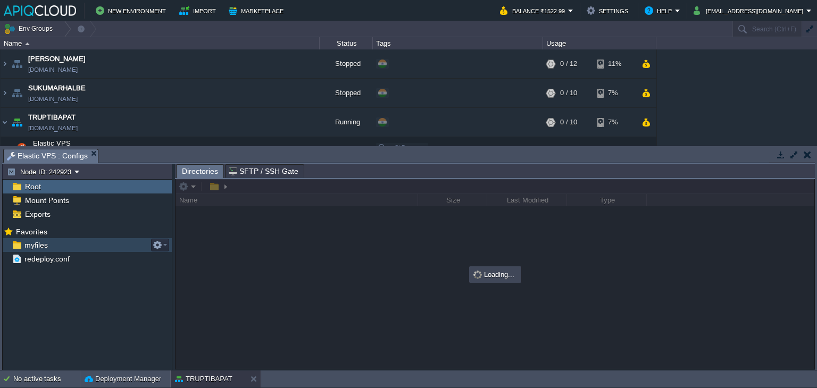
click at [35, 243] on span "myfiles" at bounding box center [35, 245] width 27 height 10
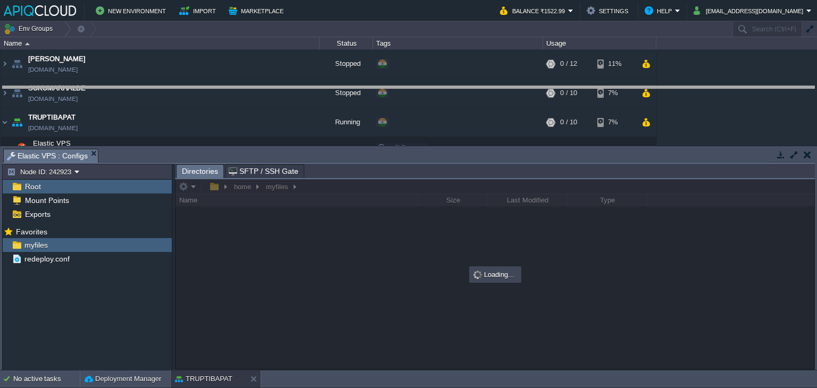
drag, startPoint x: 431, startPoint y: 151, endPoint x: 439, endPoint y: 88, distance: 63.2
click at [439, 88] on body "New Environment Import Marketplace Bonus ₹0.00 Upgrade Account Balance ₹1522.99…" at bounding box center [408, 194] width 817 height 388
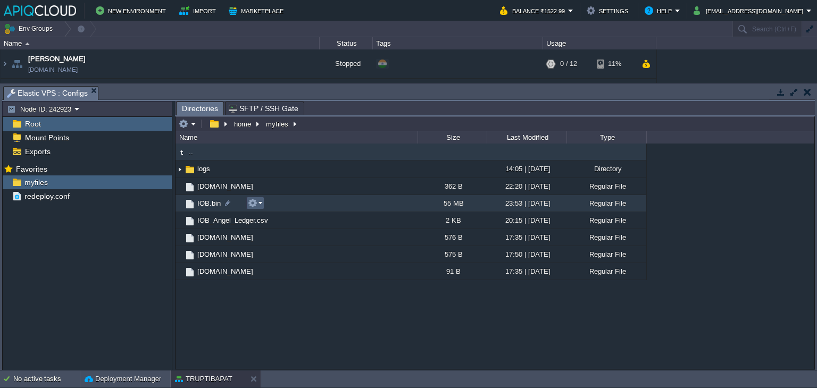
click at [262, 201] on td at bounding box center [255, 203] width 18 height 13
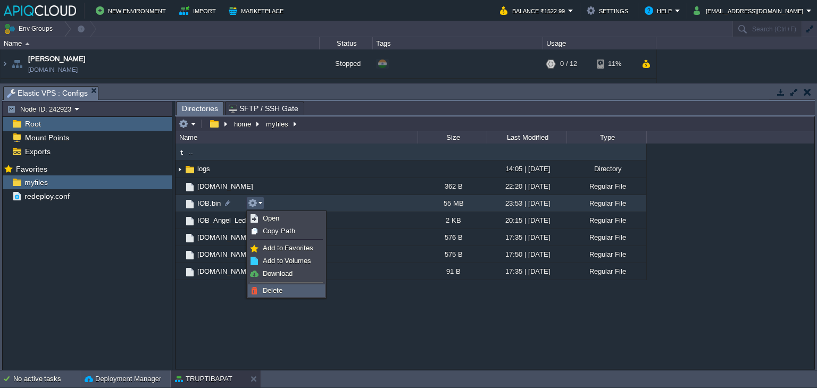
click at [277, 292] on span "Delete" at bounding box center [273, 291] width 20 height 8
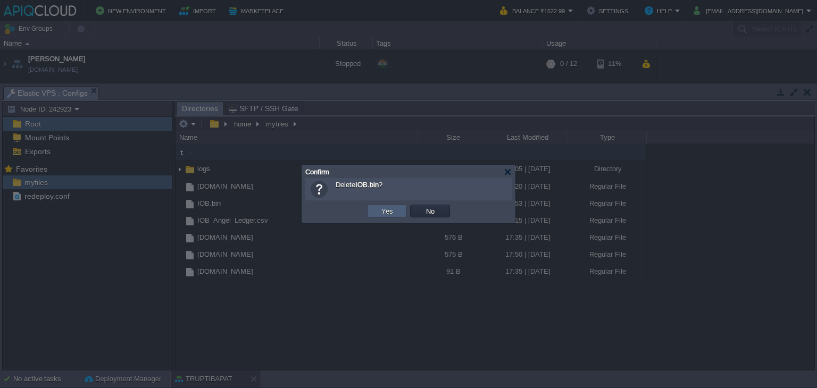
click at [392, 209] on button "Yes" at bounding box center [387, 211] width 18 height 10
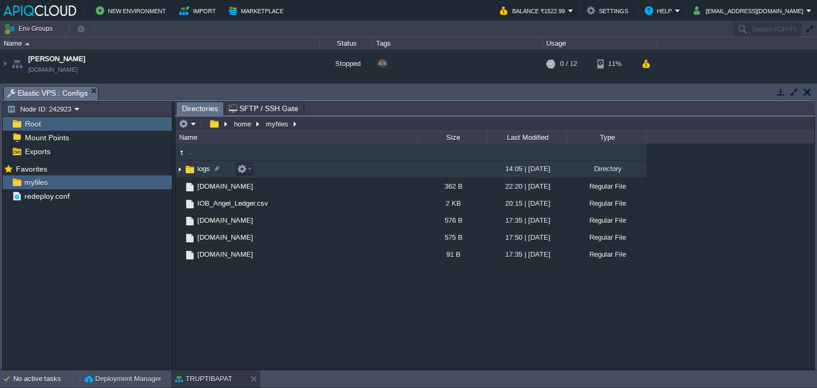
click at [182, 170] on img at bounding box center [180, 169] width 9 height 16
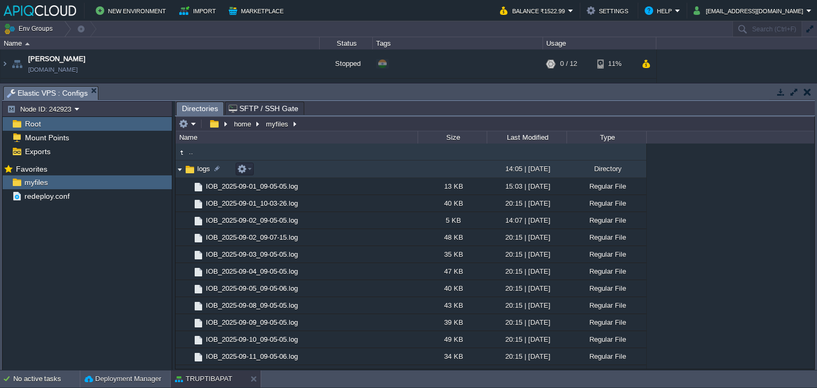
click at [179, 168] on img at bounding box center [180, 169] width 9 height 16
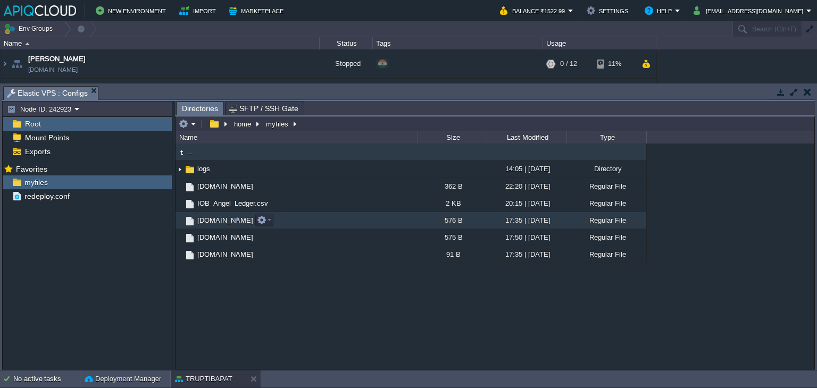
click at [211, 222] on span "[DOMAIN_NAME]" at bounding box center [225, 220] width 59 height 9
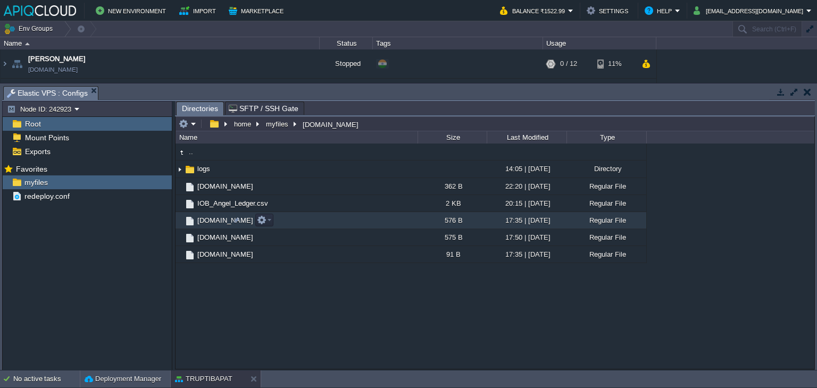
click at [211, 222] on span "[DOMAIN_NAME]" at bounding box center [225, 220] width 59 height 9
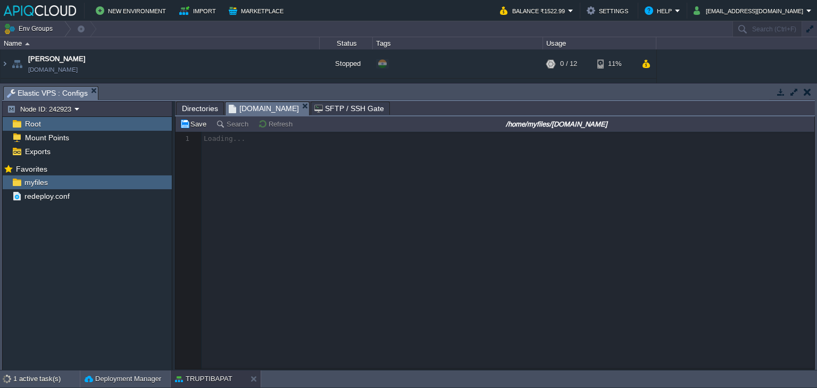
click at [254, 109] on span "[DOMAIN_NAME]" at bounding box center [264, 108] width 70 height 13
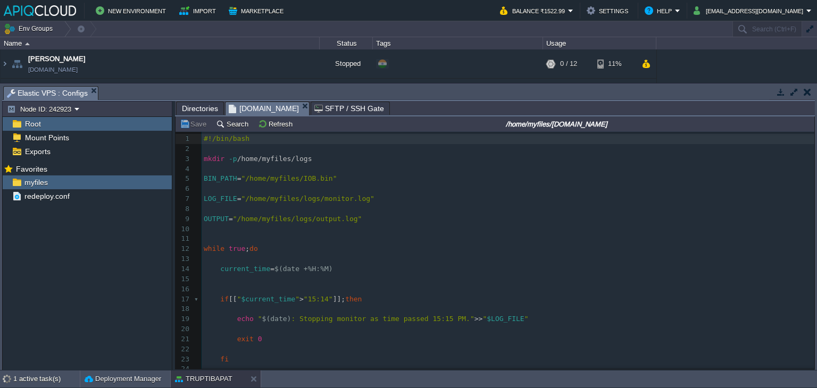
type textarea "#!/bin/bash mkdir -p /home/myfiles/logs BIN_PATH="/home/myfiles/IOB.bin" LOG_FI…"
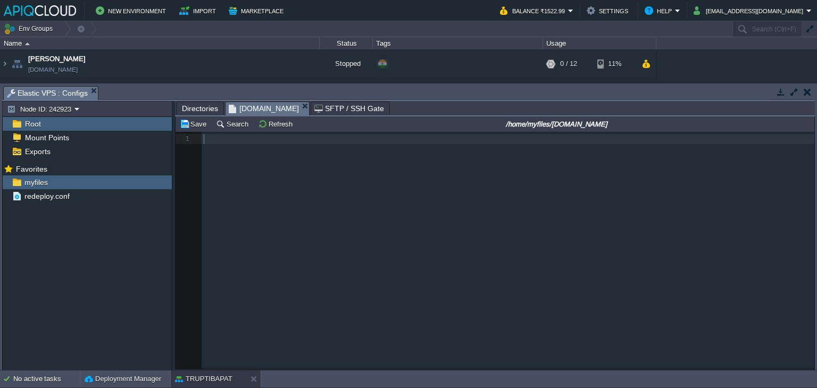
scroll to position [288, 0]
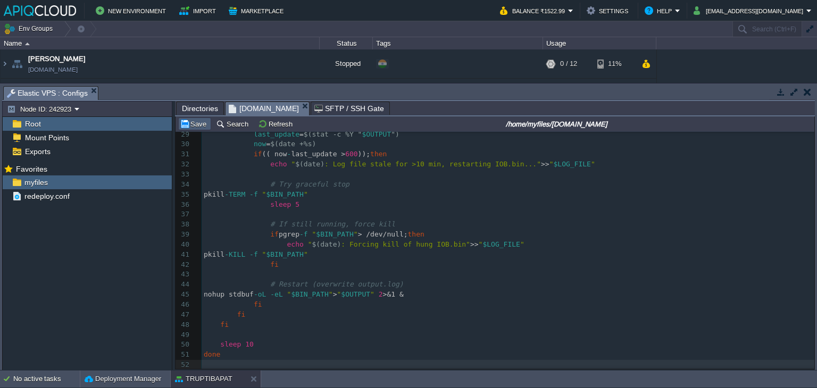
click at [194, 127] on button "Save" at bounding box center [195, 124] width 30 height 10
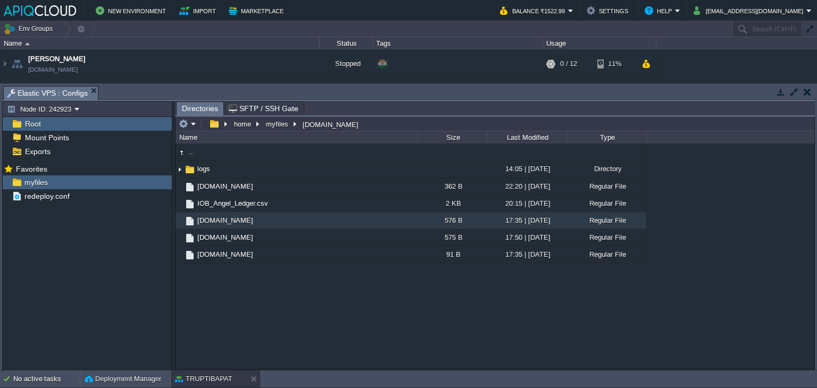
click at [810, 94] on button "button" at bounding box center [807, 92] width 7 height 10
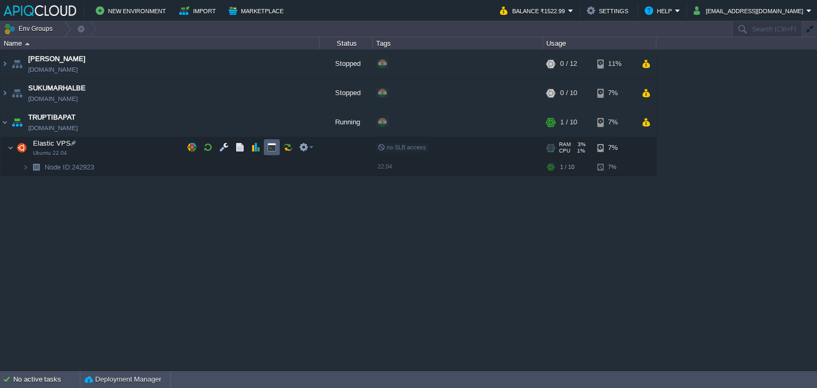
click at [272, 144] on button "button" at bounding box center [272, 148] width 10 height 10
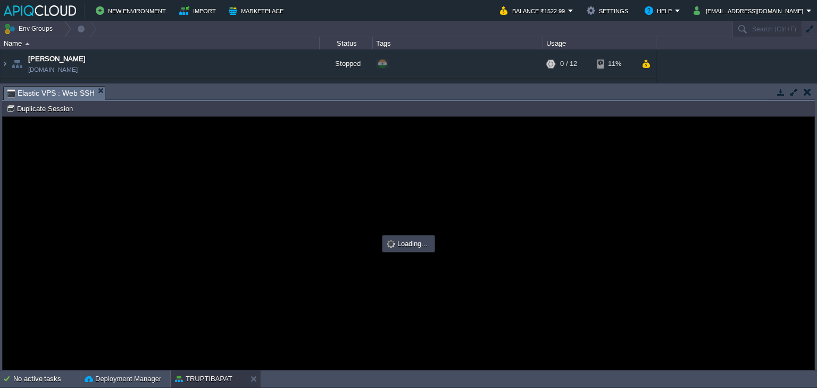
scroll to position [0, 0]
type input "#000000"
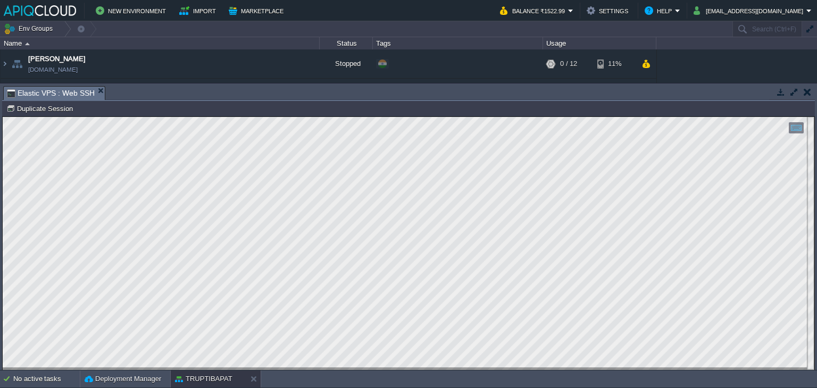
click at [806, 92] on button "button" at bounding box center [807, 92] width 7 height 10
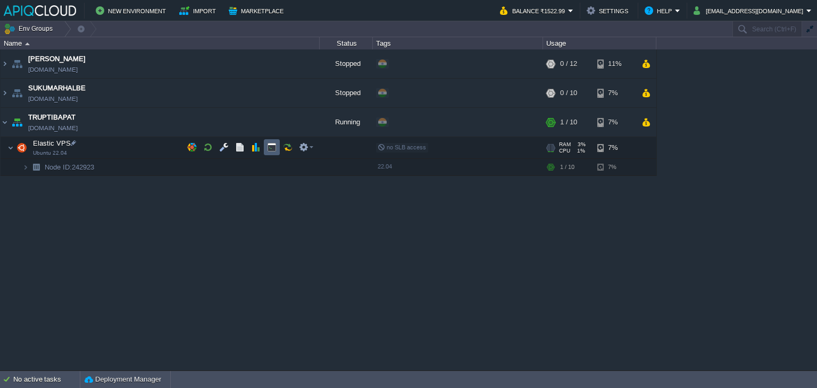
click at [273, 147] on button "button" at bounding box center [272, 148] width 10 height 10
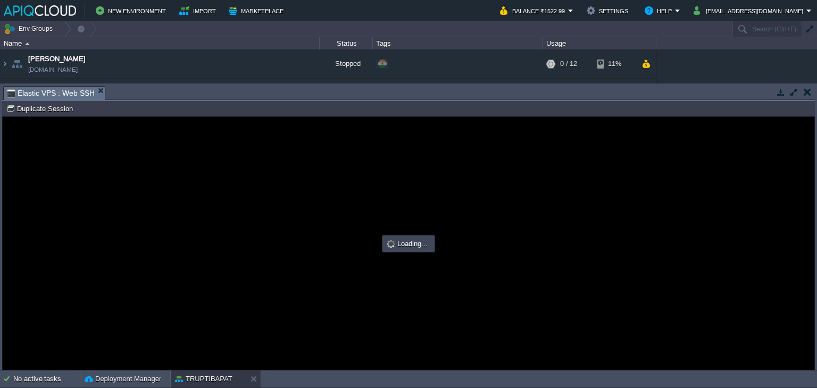
type input "#000000"
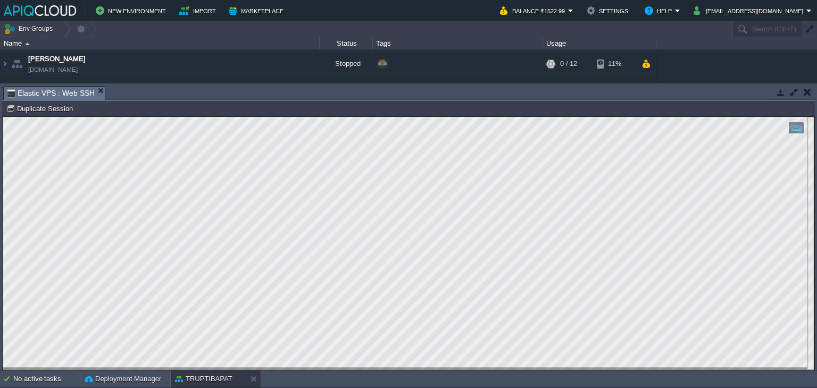
click at [804, 93] on button "button" at bounding box center [807, 92] width 7 height 10
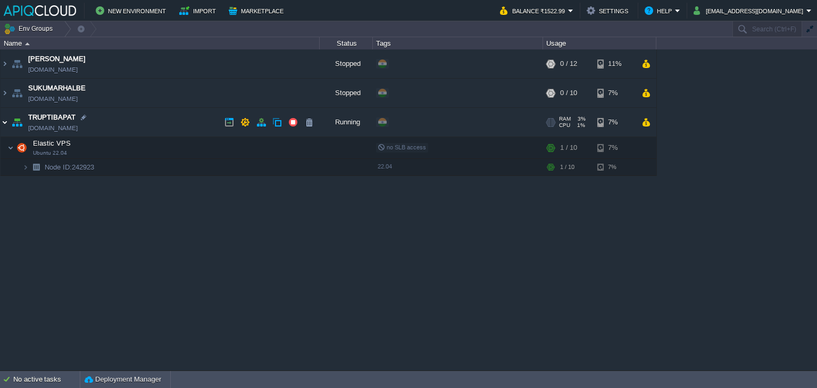
click at [2, 121] on img at bounding box center [5, 122] width 9 height 29
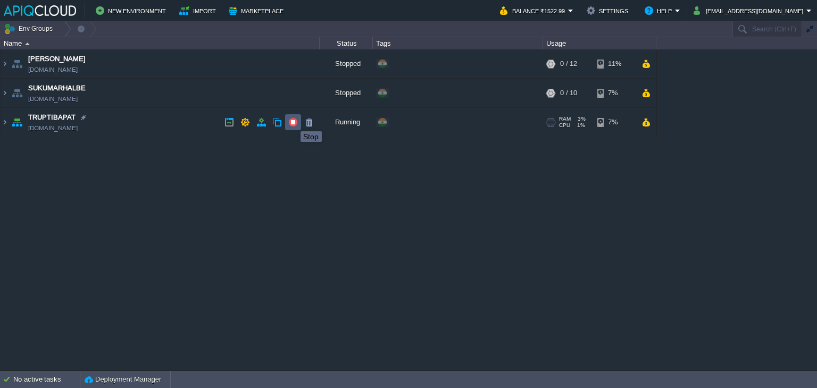
click at [293, 122] on button "button" at bounding box center [293, 123] width 10 height 10
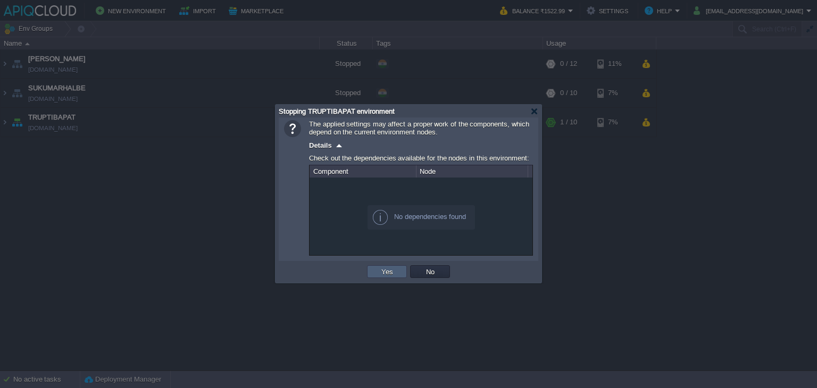
click at [385, 268] on button "Yes" at bounding box center [387, 272] width 18 height 10
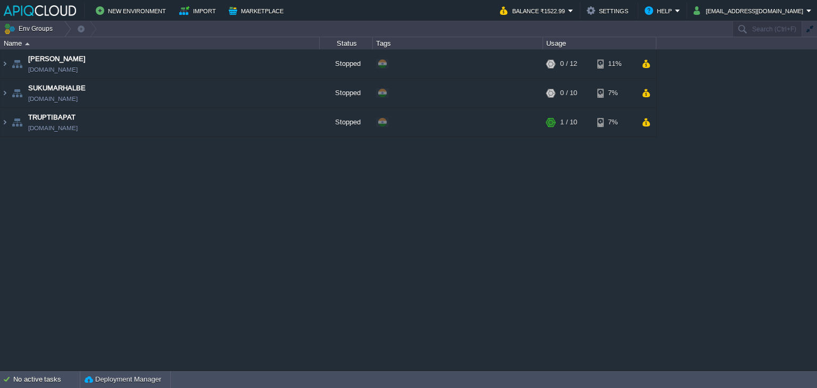
click at [672, 246] on div "Anand [DOMAIN_NAME] Stopped + Add to Env Group RAM 0% CPU 0% 0 / 12 11% Ubuntu …" at bounding box center [408, 209] width 817 height 321
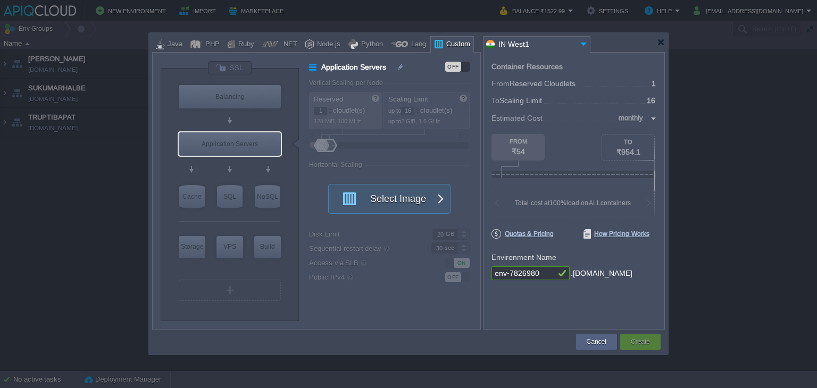
type input "Select Image"
click at [661, 43] on div at bounding box center [661, 42] width 8 height 8
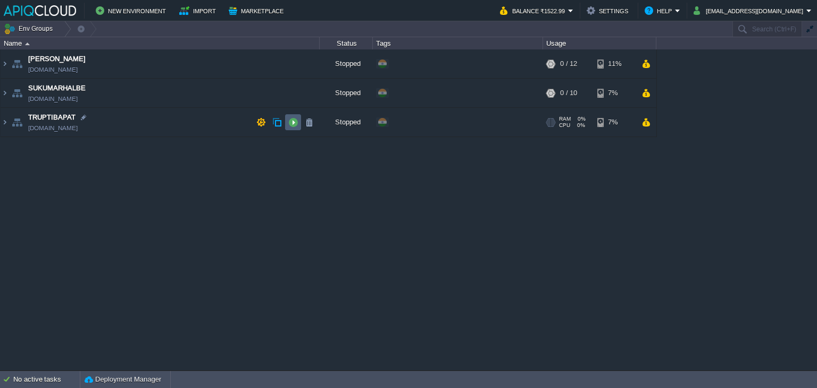
click at [294, 121] on button "button" at bounding box center [293, 123] width 10 height 10
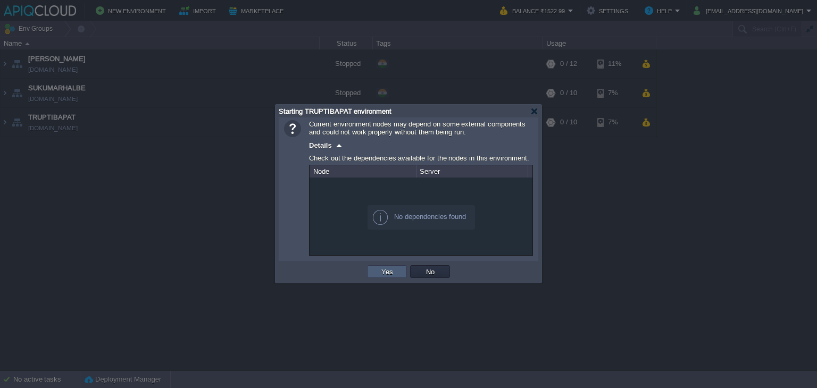
click at [387, 273] on button "Yes" at bounding box center [387, 272] width 18 height 10
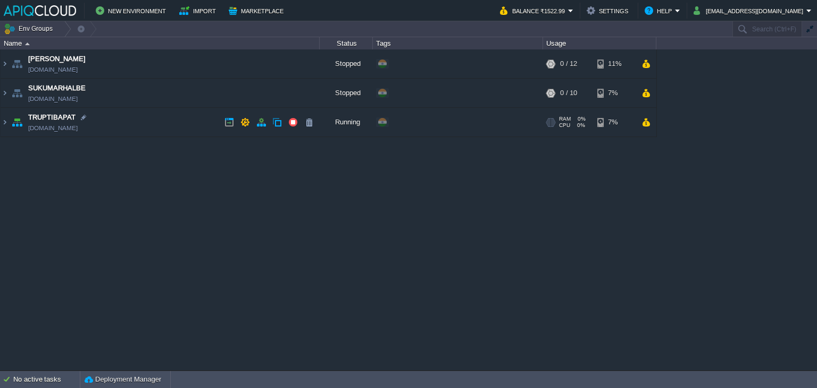
click at [183, 120] on td "TRUPTIBAPAT [DOMAIN_NAME]" at bounding box center [160, 122] width 319 height 29
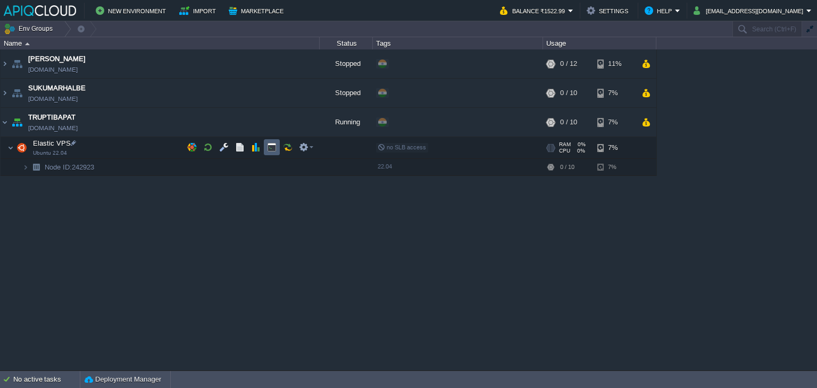
click at [270, 147] on button "button" at bounding box center [272, 148] width 10 height 10
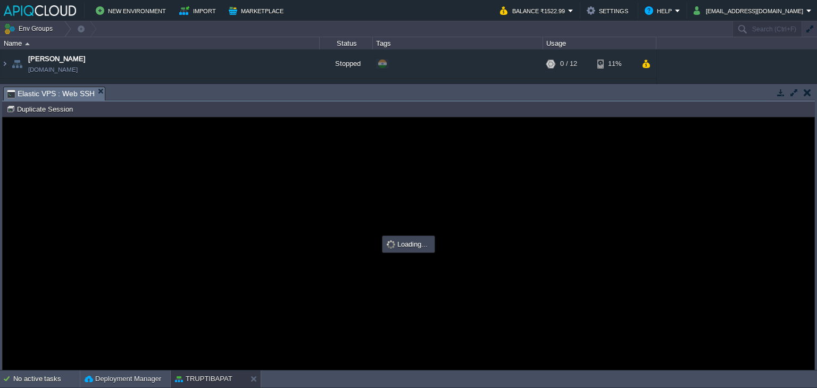
type input "#000000"
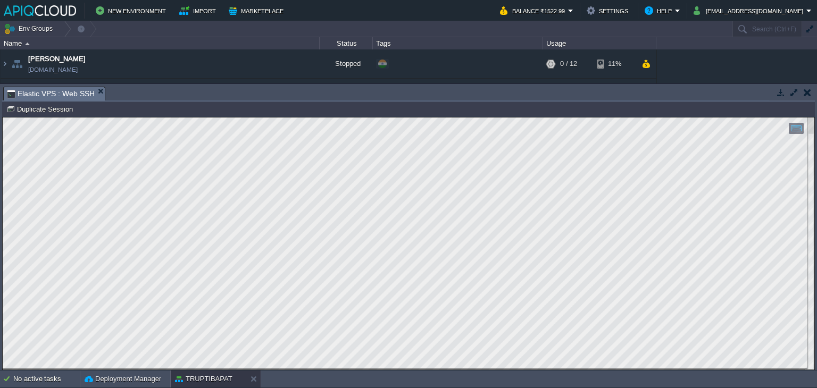
click at [809, 91] on button "button" at bounding box center [807, 93] width 7 height 10
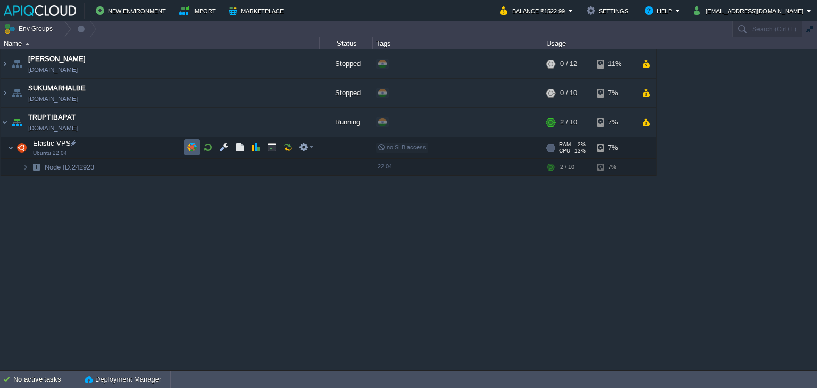
click at [186, 146] on td at bounding box center [192, 147] width 16 height 16
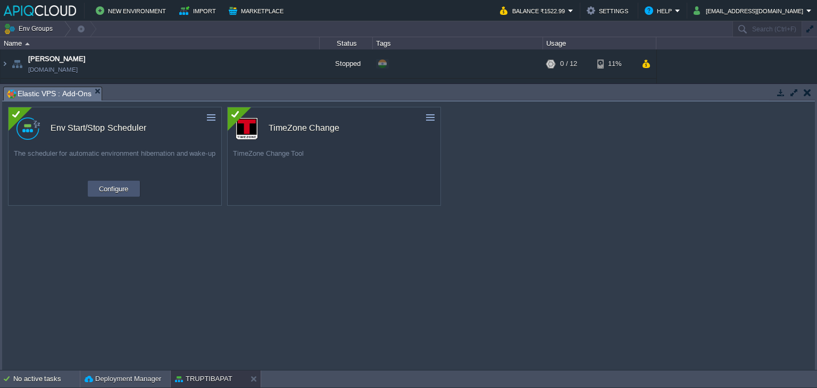
click at [118, 187] on button "Configure" at bounding box center [114, 188] width 36 height 13
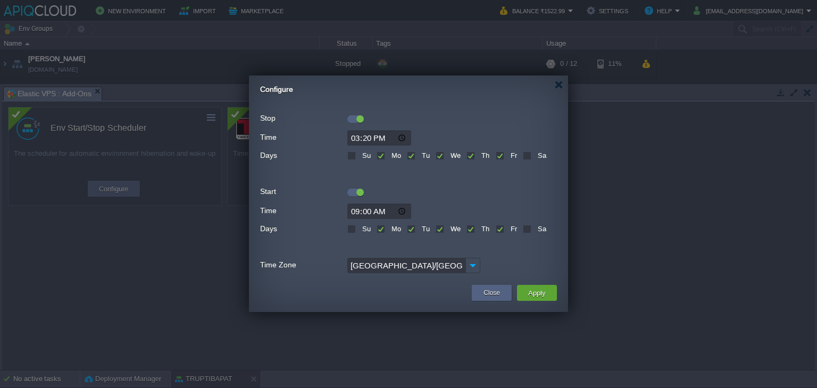
click at [369, 137] on input "15:20" at bounding box center [379, 137] width 64 height 15
type input "15:28"
click at [542, 291] on button "Apply" at bounding box center [537, 293] width 24 height 13
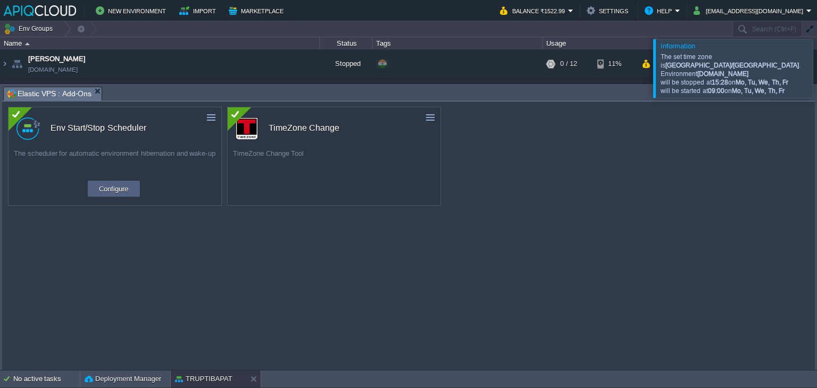
click at [808, 94] on button "button" at bounding box center [807, 93] width 7 height 10
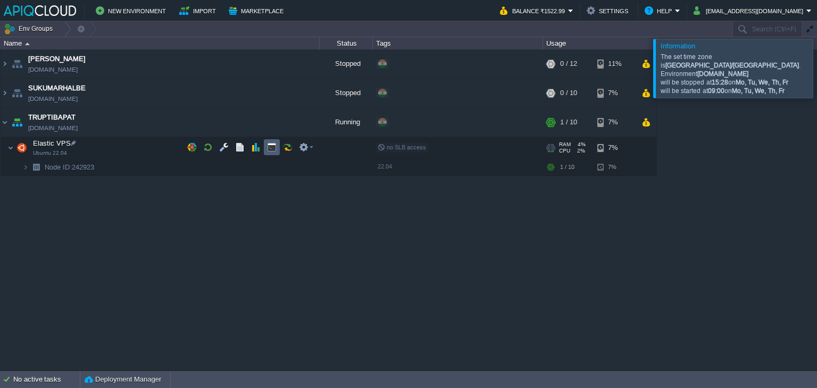
click at [271, 145] on button "button" at bounding box center [272, 148] width 10 height 10
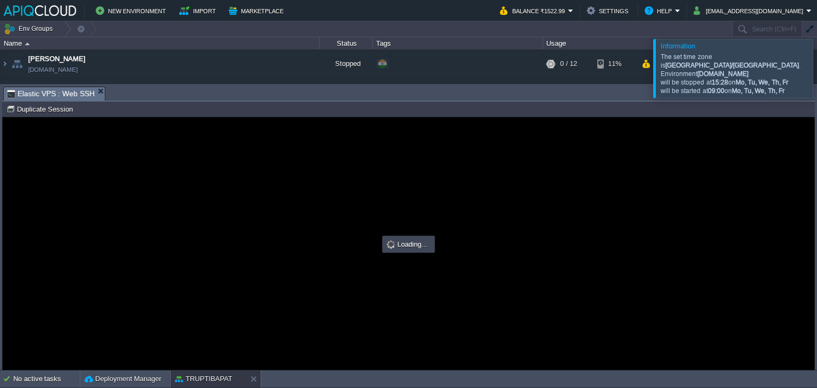
type input "#000000"
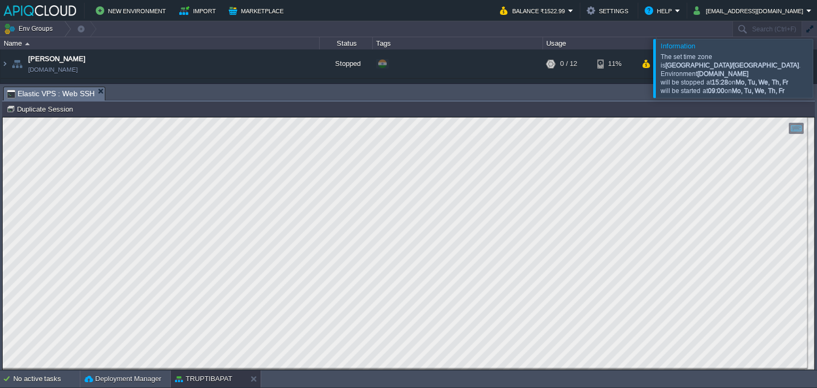
click at [811, 94] on td at bounding box center [807, 92] width 13 height 13
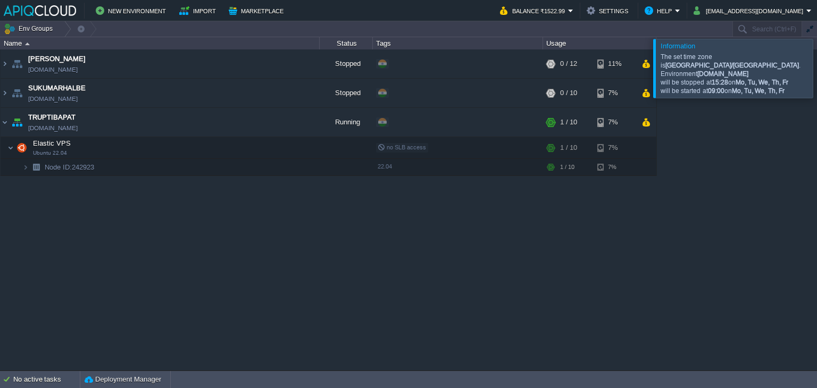
click at [614, 259] on div "Anand anand.in1.apiqcloud.com Stopped + Add to Env Group RAM 0% CPU 0% 0 / 12 1…" at bounding box center [408, 209] width 817 height 321
click at [297, 120] on button "button" at bounding box center [293, 123] width 10 height 10
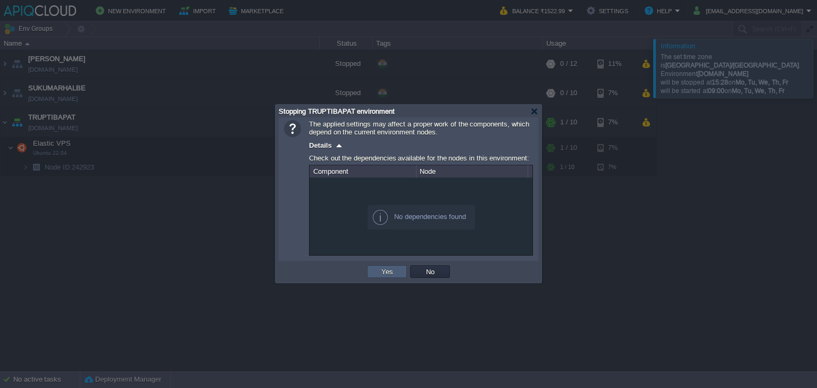
click at [386, 272] on button "Yes" at bounding box center [387, 272] width 18 height 10
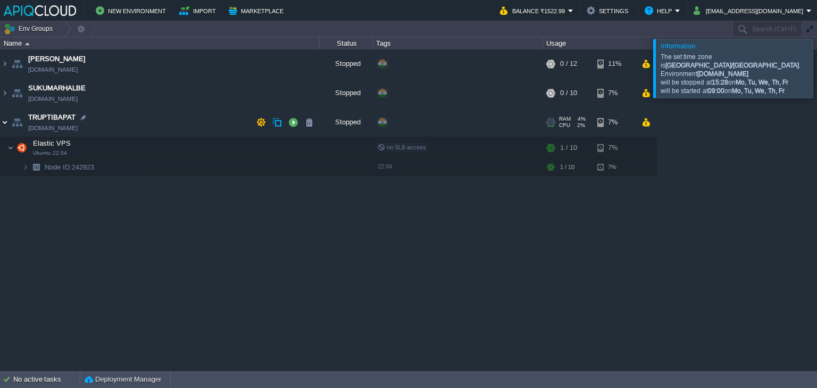
click at [4, 120] on img at bounding box center [5, 122] width 9 height 29
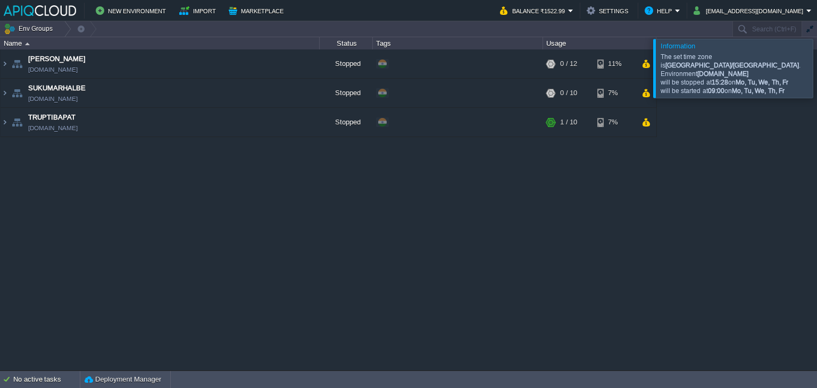
click at [817, 63] on div at bounding box center [830, 68] width 0 height 59
